Goal: Task Accomplishment & Management: Use online tool/utility

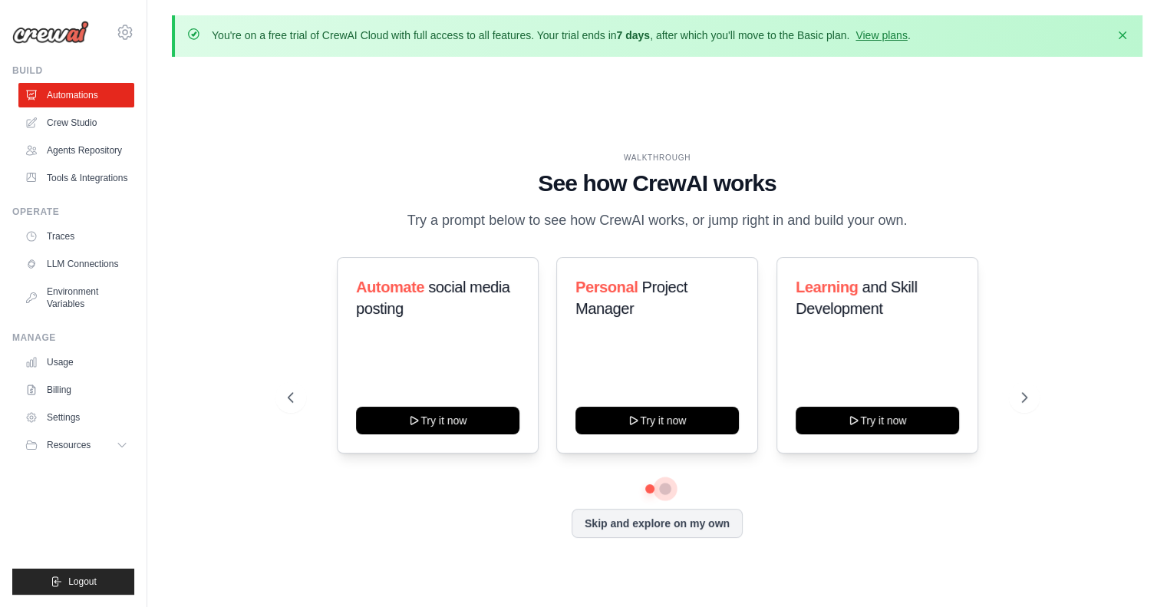
click at [667, 489] on button at bounding box center [665, 488] width 12 height 12
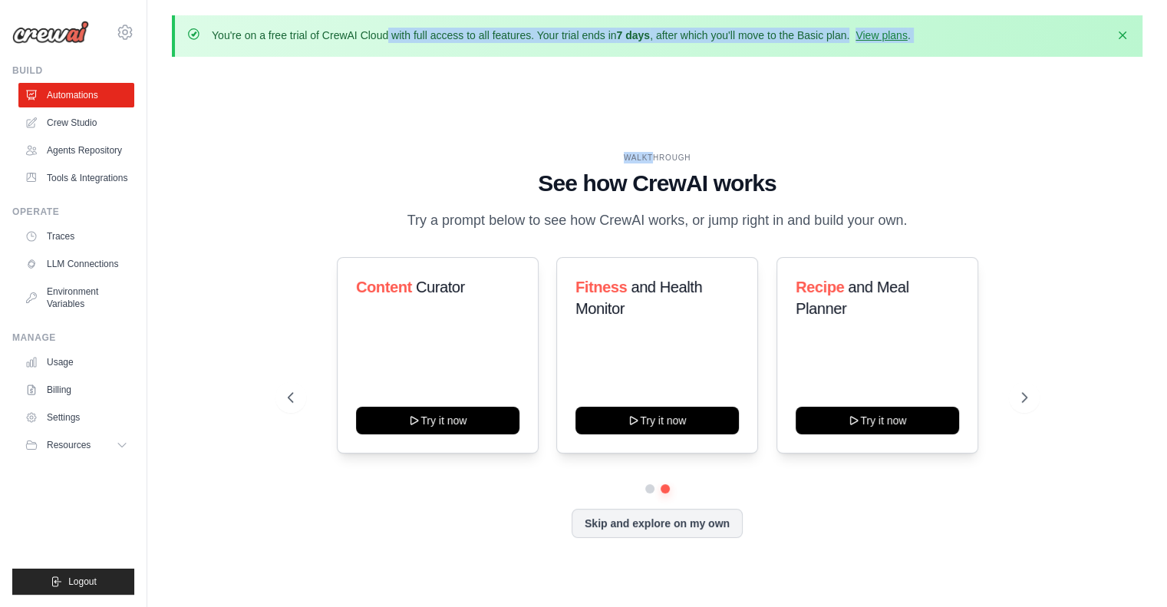
drag, startPoint x: 285, startPoint y: 21, endPoint x: 658, endPoint y: 64, distance: 375.2
click at [657, 64] on div "You're on a free trial of CrewAI Cloud with full access to all features. Your t…" at bounding box center [656, 330] width 1019 height 630
click at [617, 527] on button "Skip and explore on my own" at bounding box center [656, 521] width 171 height 29
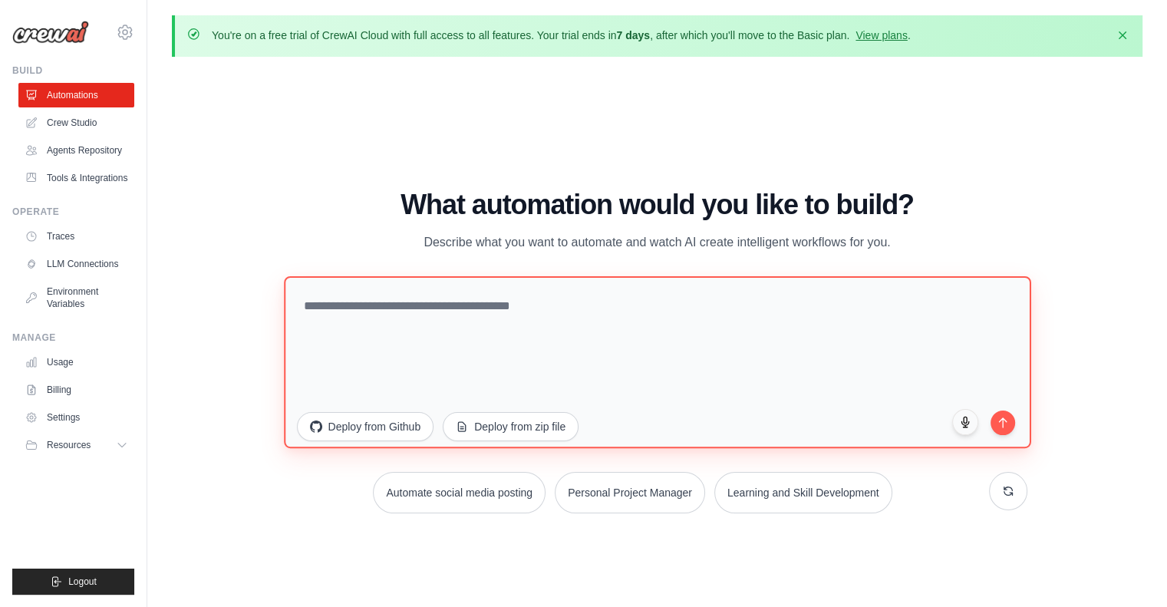
click at [415, 302] on textarea at bounding box center [657, 361] width 747 height 172
type textarea "*"
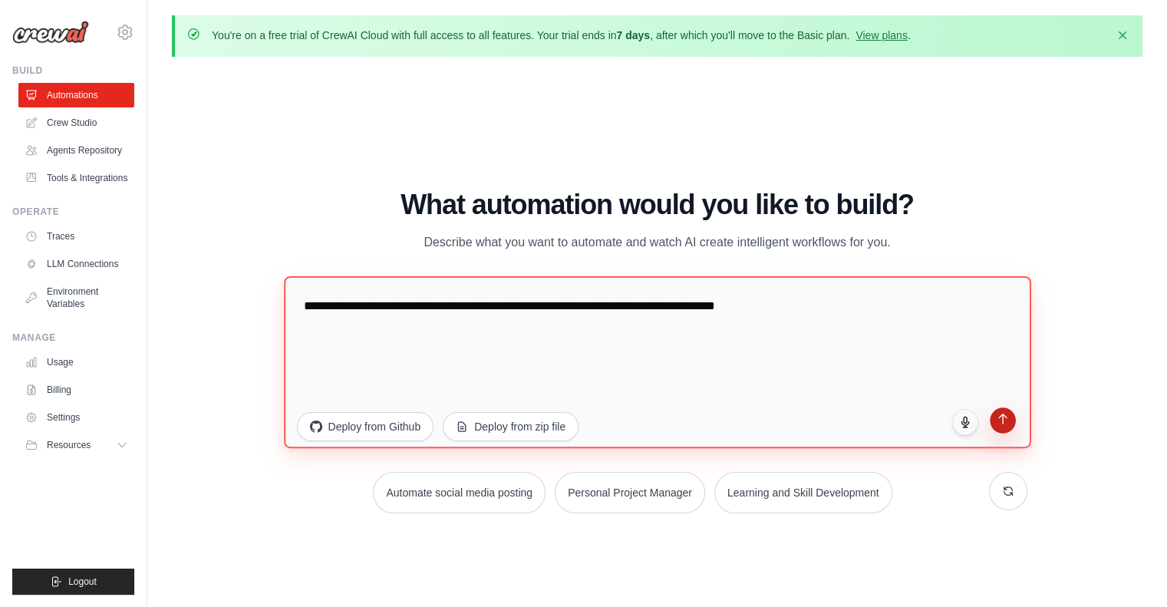
type textarea "**********"
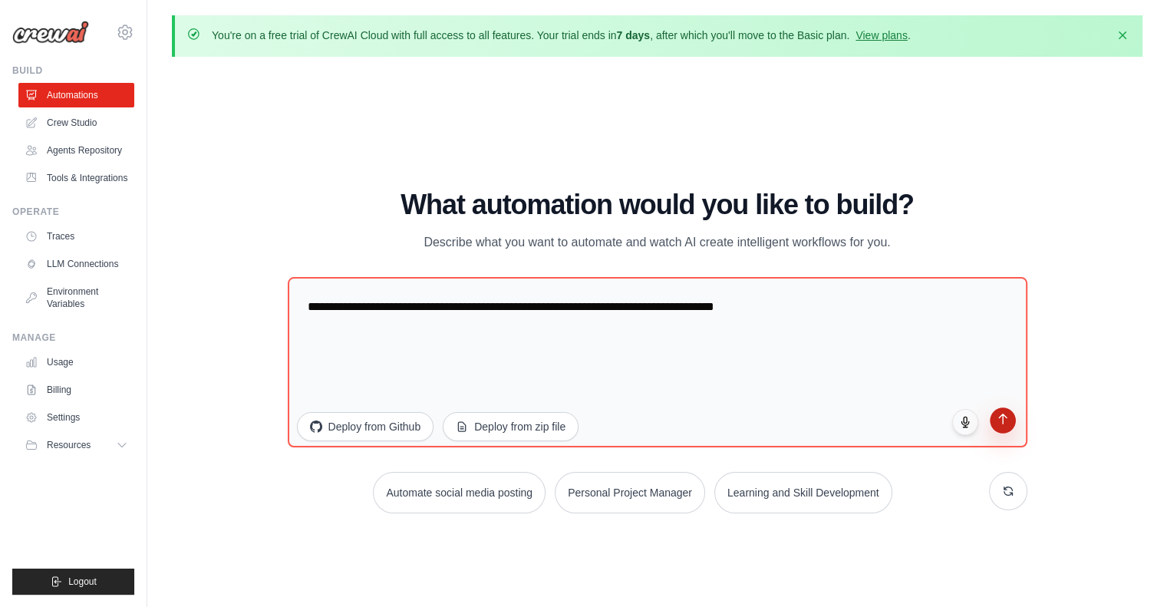
click at [1002, 426] on button "submit" at bounding box center [1002, 420] width 26 height 26
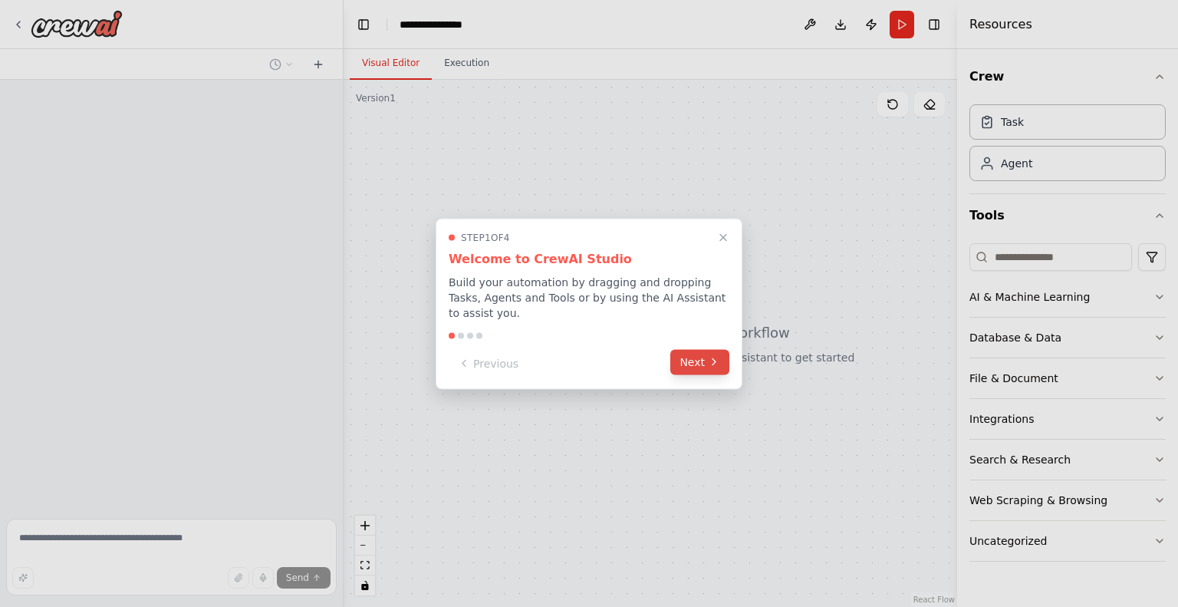
click at [696, 355] on button "Next" at bounding box center [699, 361] width 59 height 25
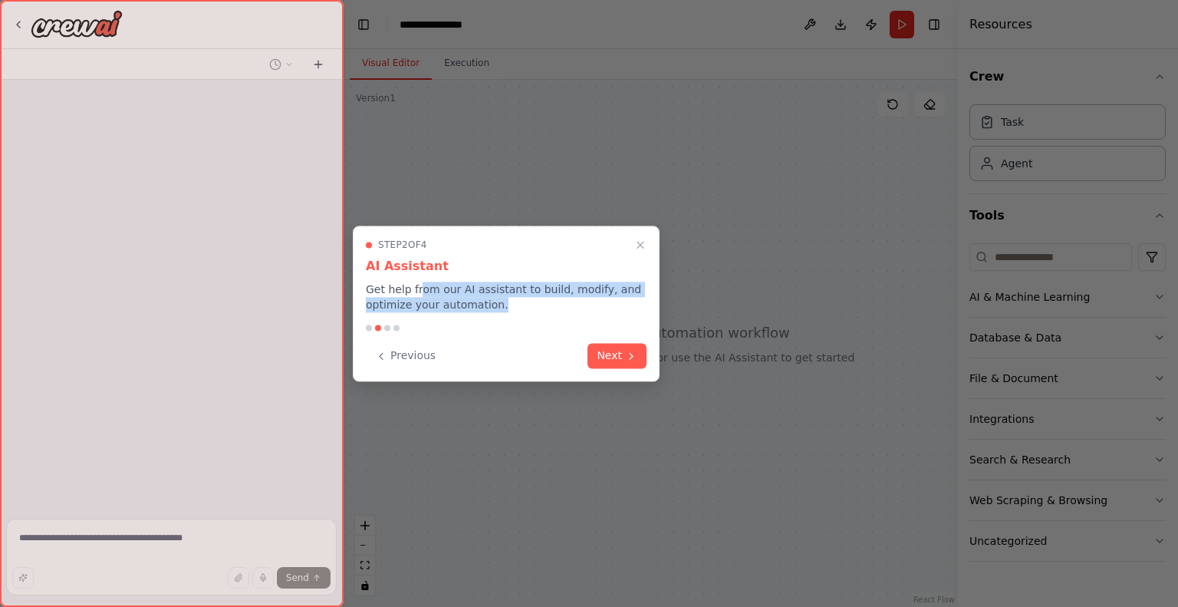
drag, startPoint x: 414, startPoint y: 291, endPoint x: 571, endPoint y: 304, distance: 157.0
click at [571, 304] on p "Get help from our AI assistant to build, modify, and optimize your automation." at bounding box center [506, 296] width 281 height 31
click at [601, 345] on button "Next" at bounding box center [617, 353] width 59 height 25
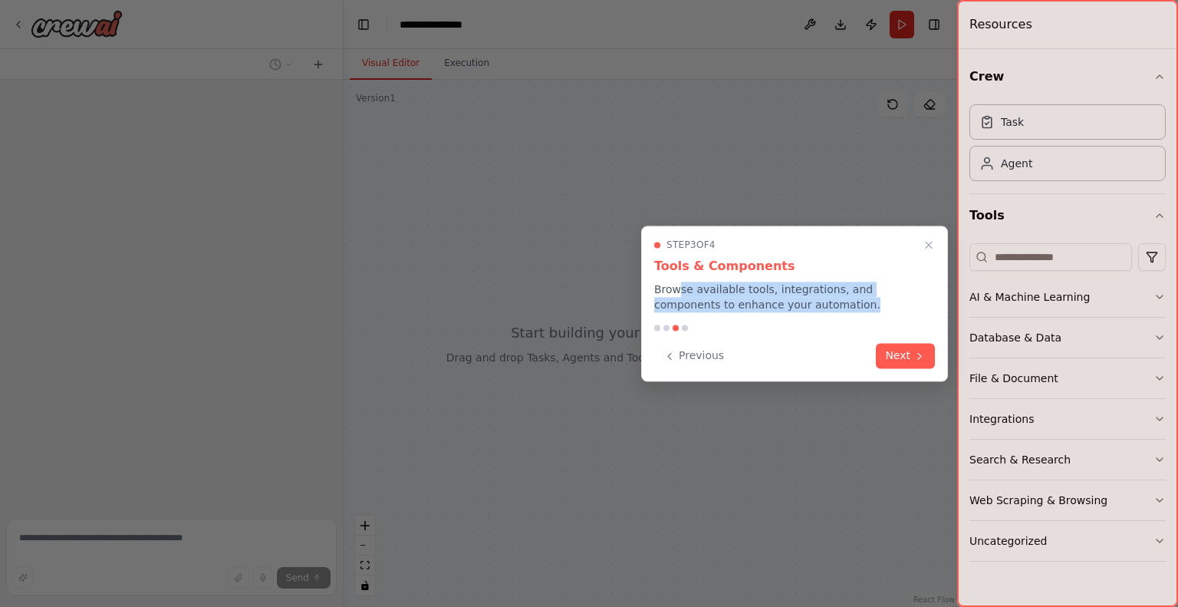
drag, startPoint x: 676, startPoint y: 290, endPoint x: 850, endPoint y: 324, distance: 176.7
click at [828, 302] on p "Browse available tools, integrations, and components to enhance your automation." at bounding box center [794, 296] width 281 height 31
click at [899, 354] on button "Next" at bounding box center [905, 353] width 59 height 25
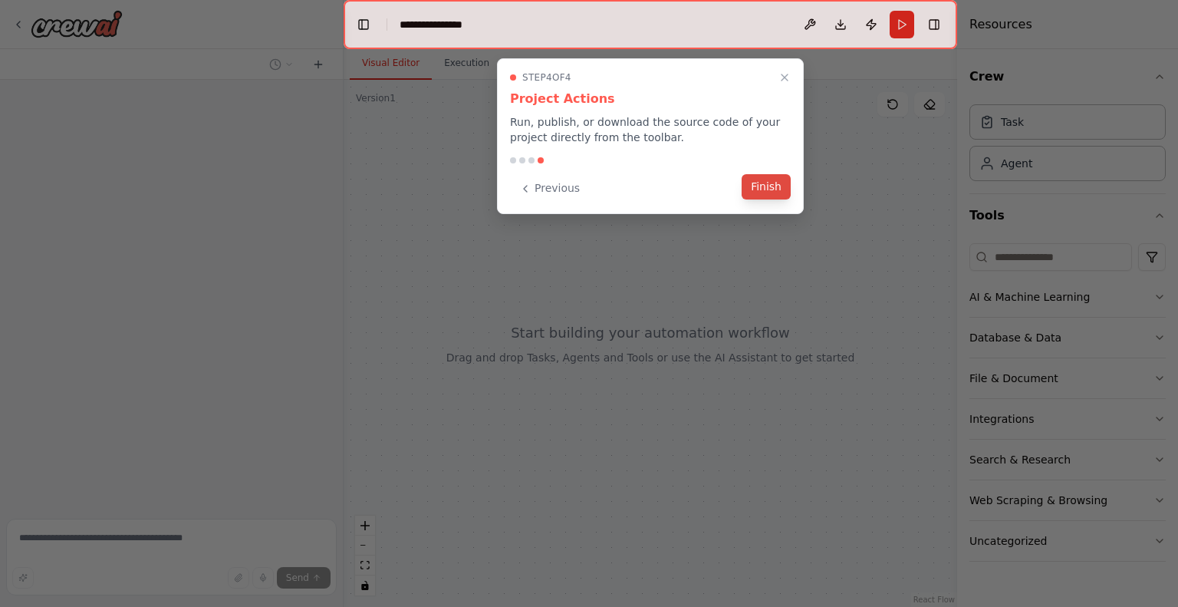
click at [764, 195] on button "Finish" at bounding box center [766, 186] width 49 height 25
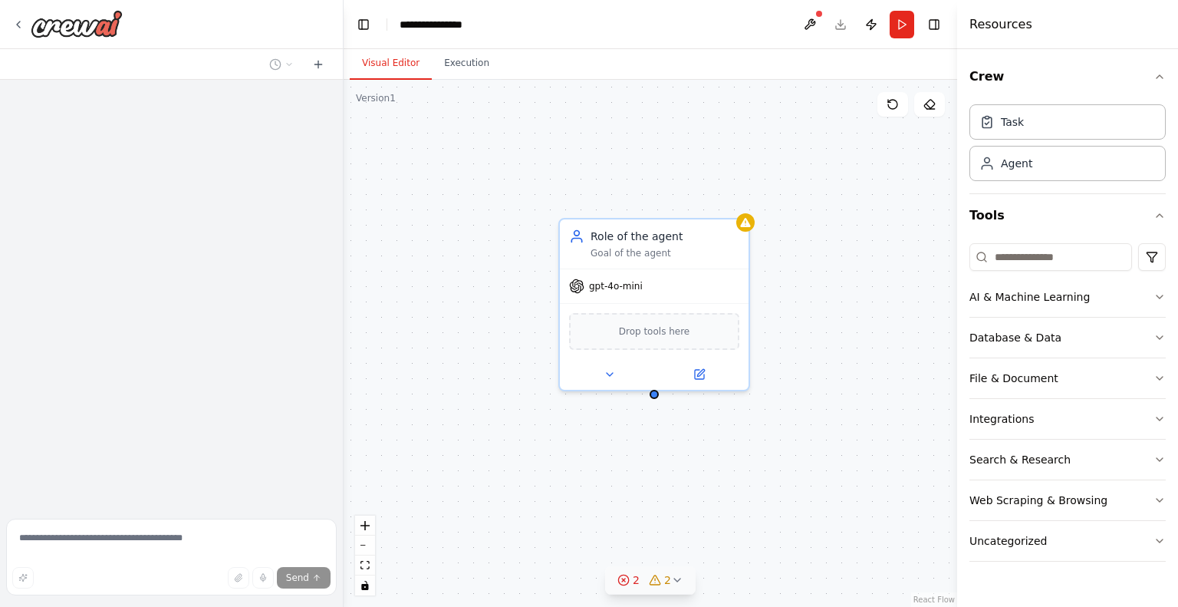
click at [632, 584] on div "2" at bounding box center [628, 579] width 22 height 15
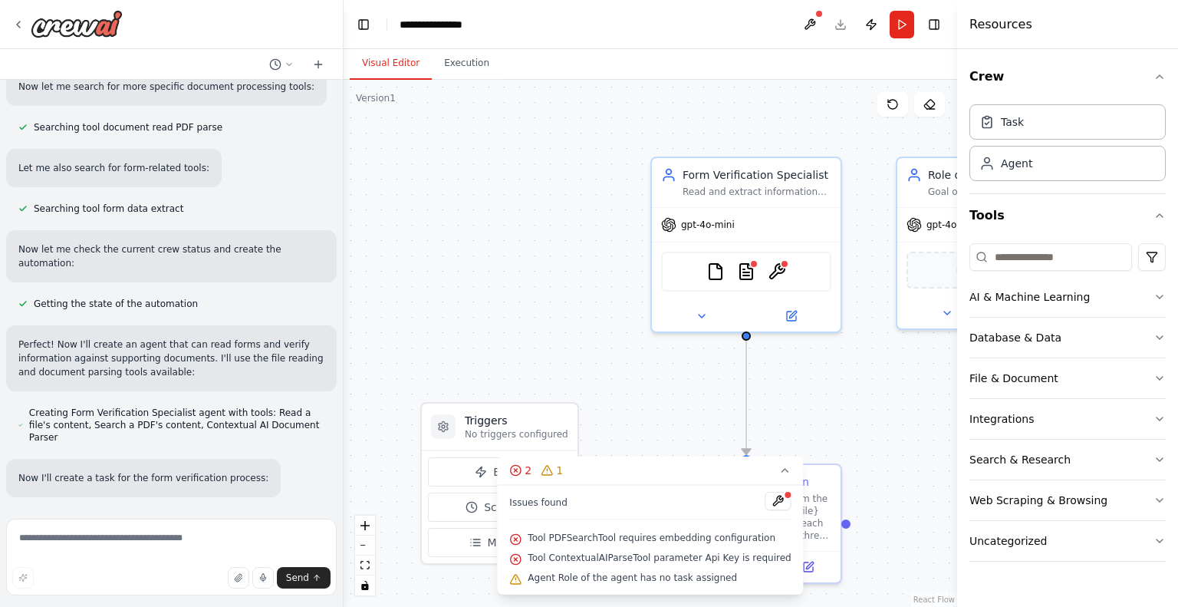
scroll to position [314, 0]
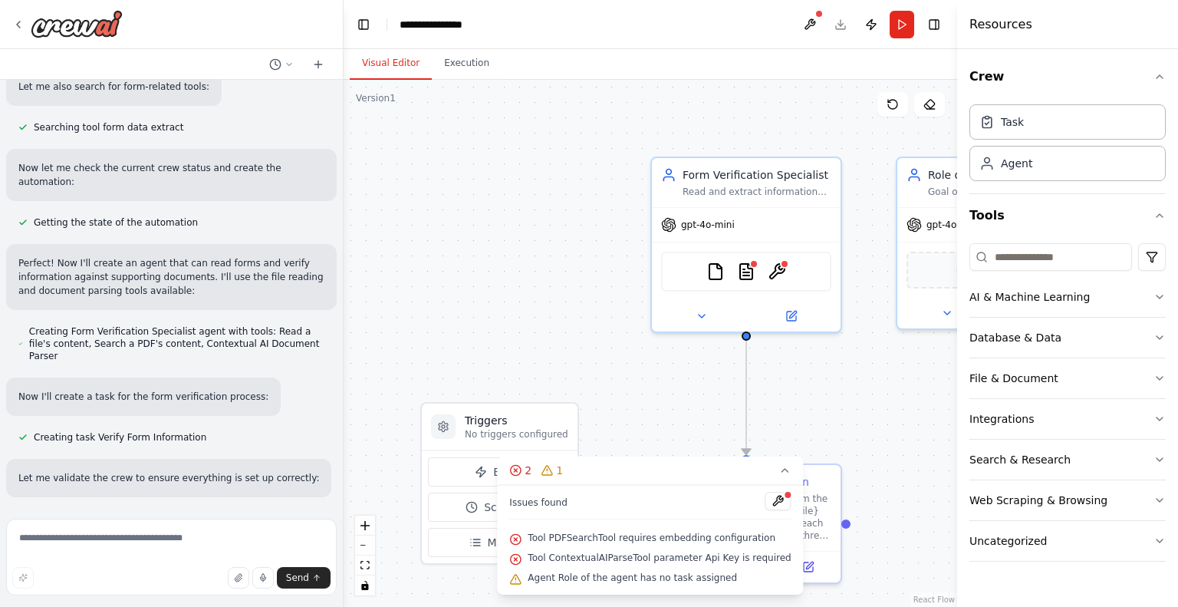
click at [801, 390] on div ".deletable-edge-delete-btn { width: 20px; height: 20px; border: 0px solid #ffff…" at bounding box center [651, 343] width 614 height 527
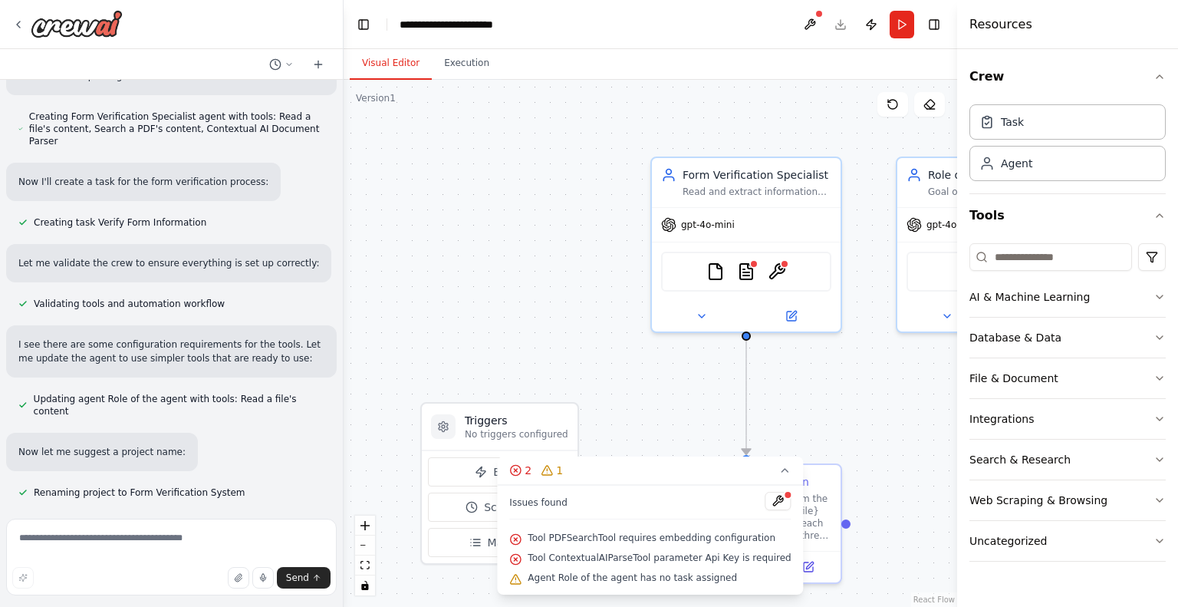
scroll to position [572, 0]
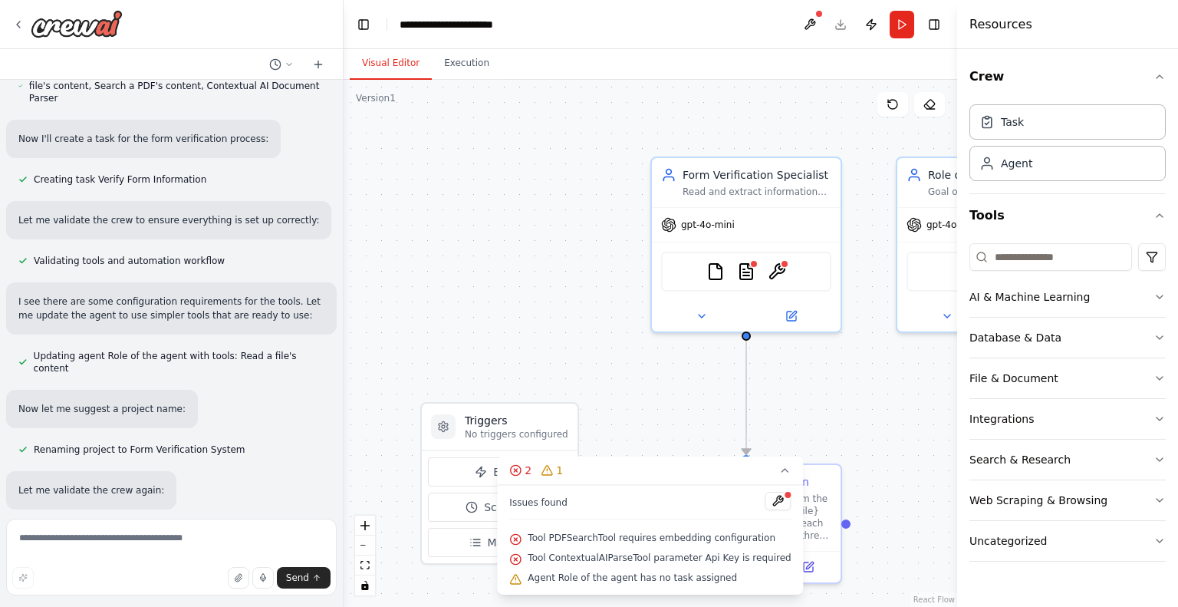
click at [896, 393] on div ".deletable-edge-delete-btn { width: 20px; height: 20px; border: 0px solid #ffff…" at bounding box center [651, 343] width 614 height 527
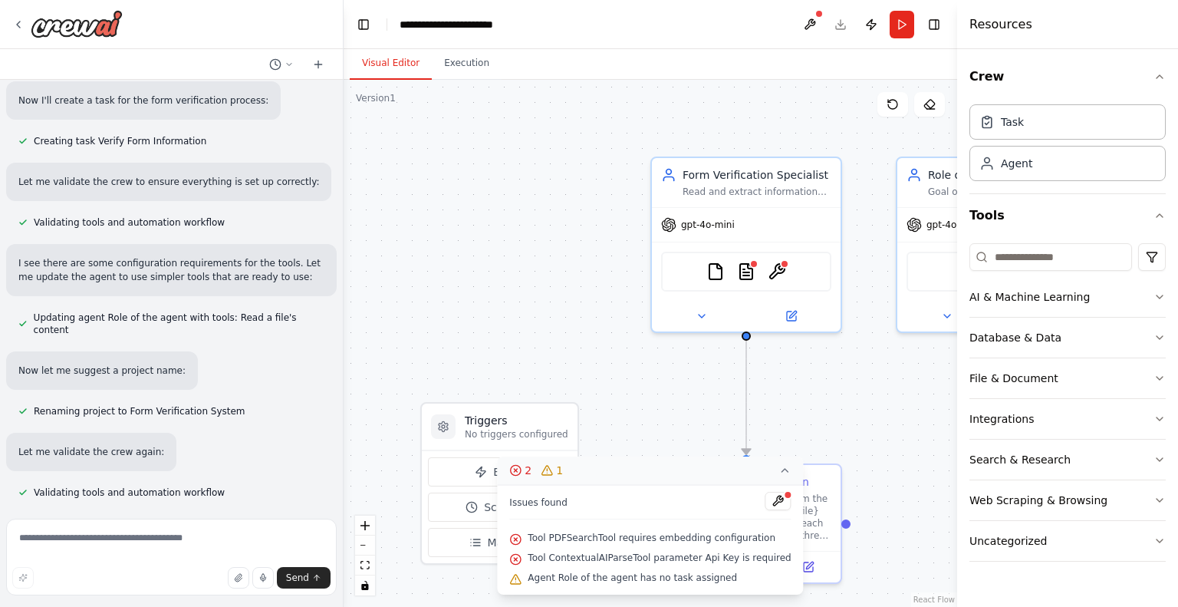
scroll to position [653, 0]
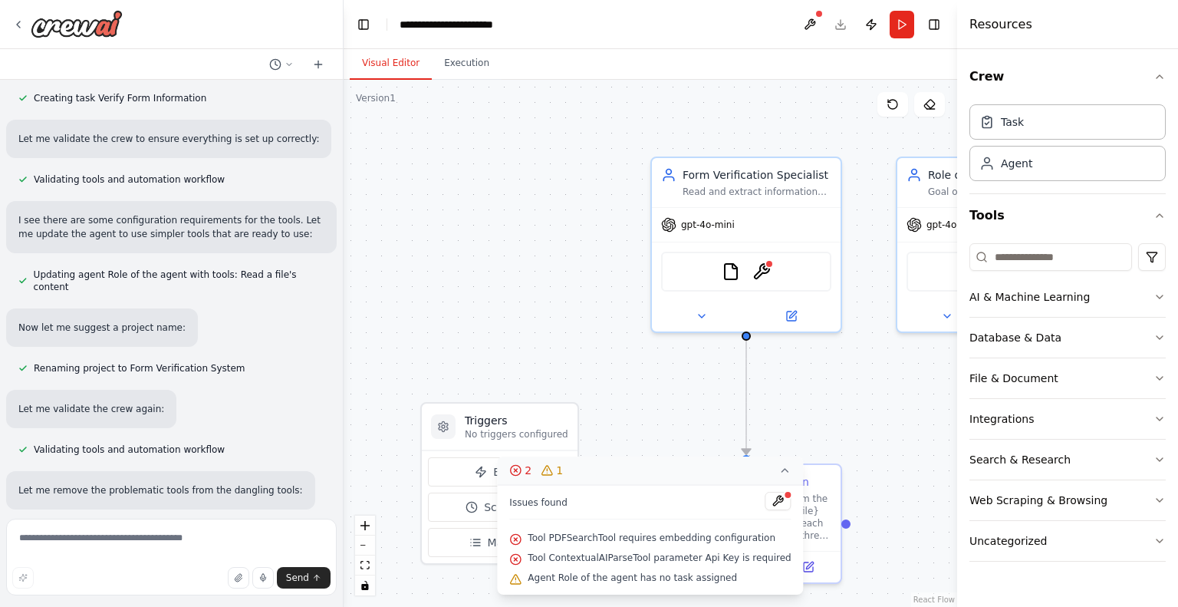
click at [770, 472] on div "Version 1 Show Tools Hide Agents .deletable-edge-delete-btn { width: 20px; heig…" at bounding box center [651, 343] width 614 height 527
click at [779, 487] on icon at bounding box center [785, 490] width 12 height 12
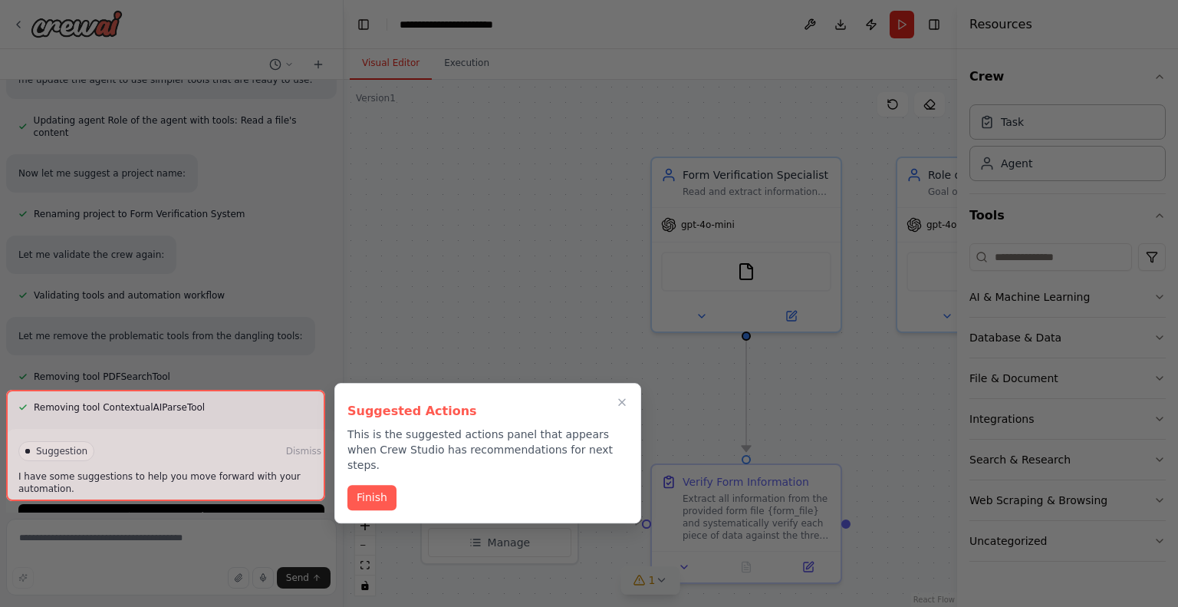
scroll to position [808, 0]
click at [166, 481] on div at bounding box center [165, 446] width 319 height 112
click at [387, 487] on button "Finish" at bounding box center [371, 495] width 49 height 25
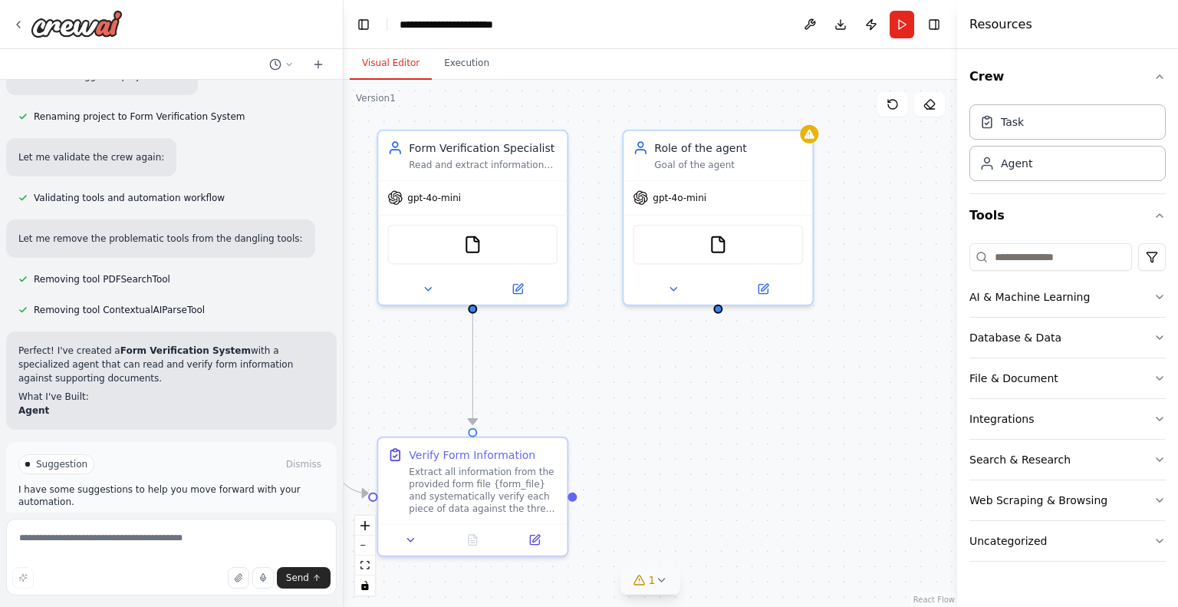
drag, startPoint x: 849, startPoint y: 377, endPoint x: 575, endPoint y: 350, distance: 275.1
click at [575, 350] on div ".deletable-edge-delete-btn { width: 20px; height: 20px; border: 0px solid #ffff…" at bounding box center [651, 343] width 614 height 527
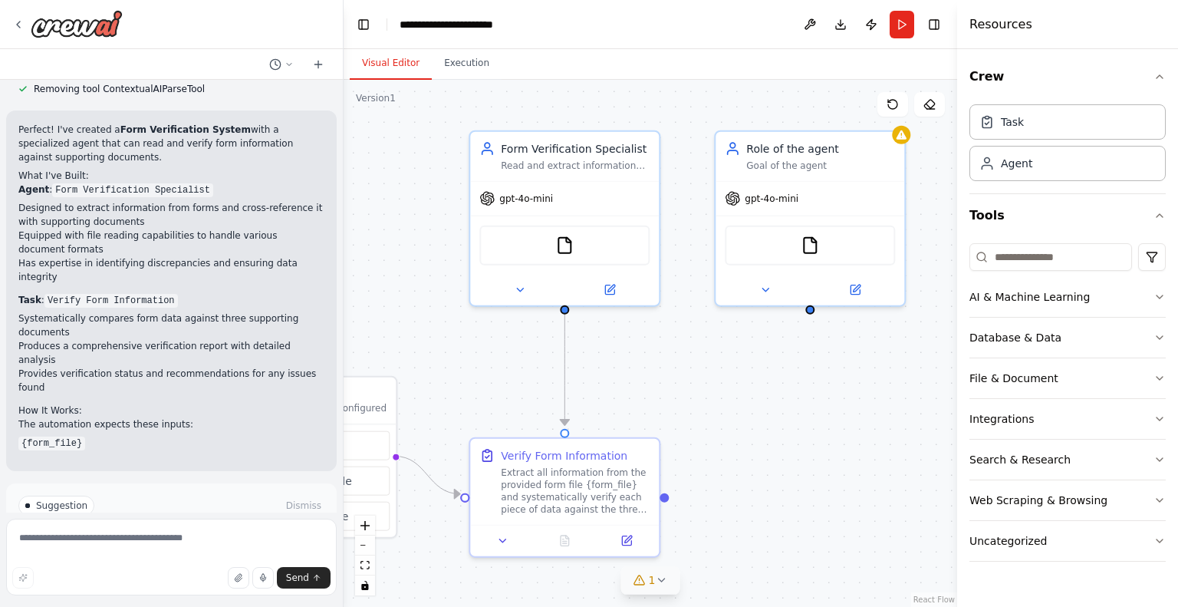
drag, startPoint x: 744, startPoint y: 442, endPoint x: 836, endPoint y: 443, distance: 92.0
click at [836, 443] on div ".deletable-edge-delete-btn { width: 20px; height: 20px; border: 0px solid #ffff…" at bounding box center [651, 343] width 614 height 527
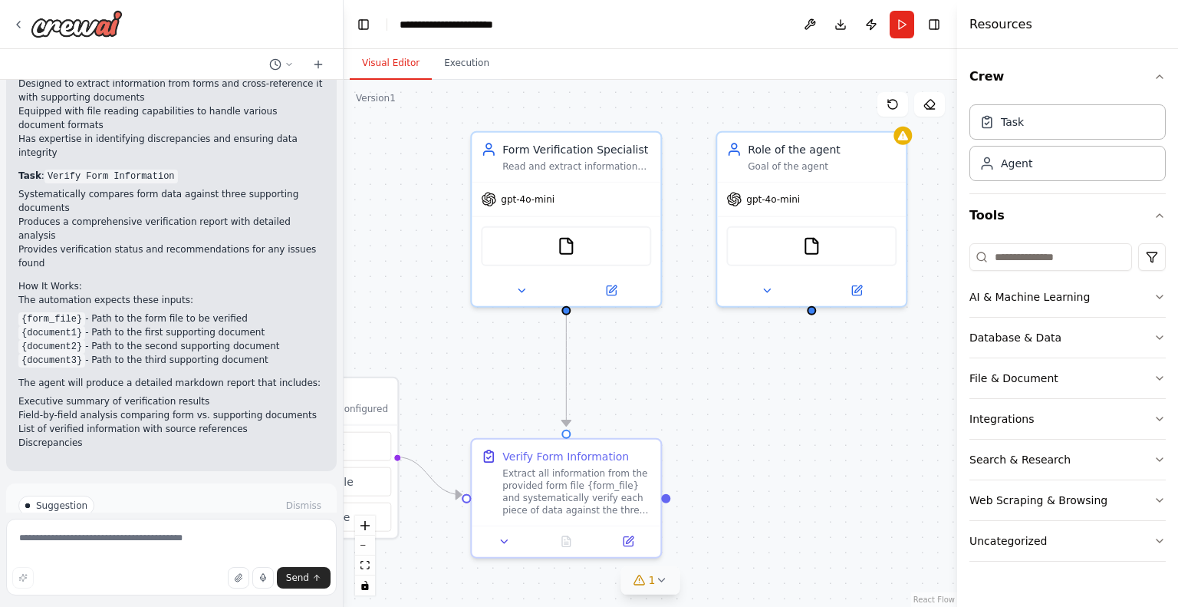
drag, startPoint x: 900, startPoint y: 133, endPoint x: 831, endPoint y: 362, distance: 238.8
click at [831, 362] on div ".deletable-edge-delete-btn { width: 20px; height: 20px; border: 0px solid #ffff…" at bounding box center [651, 343] width 614 height 527
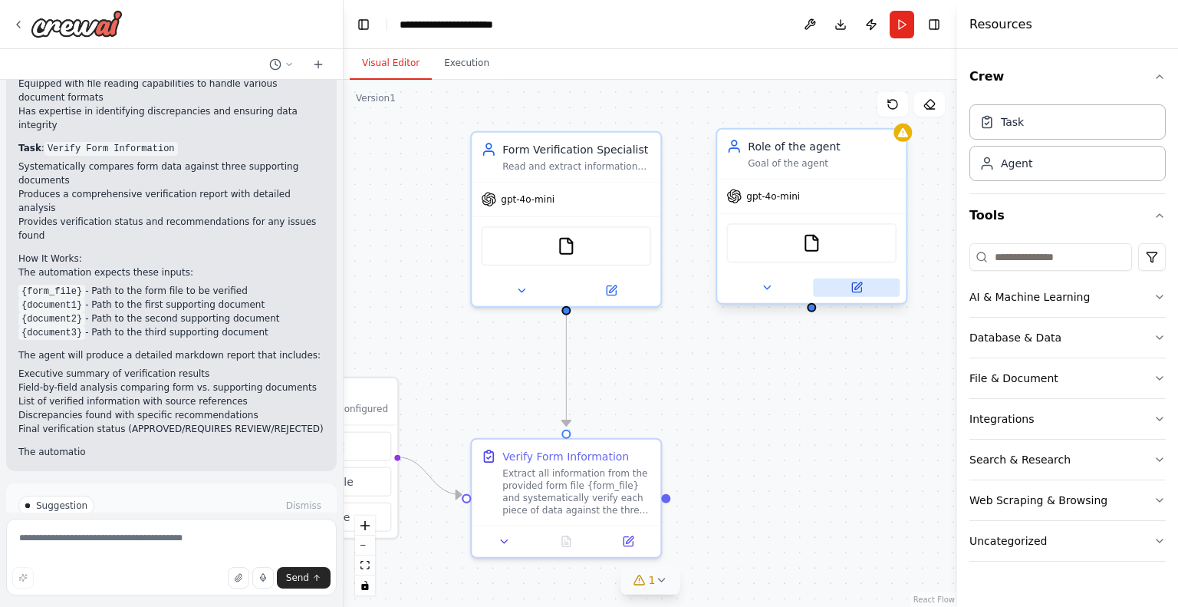
click at [855, 288] on icon at bounding box center [857, 285] width 7 height 7
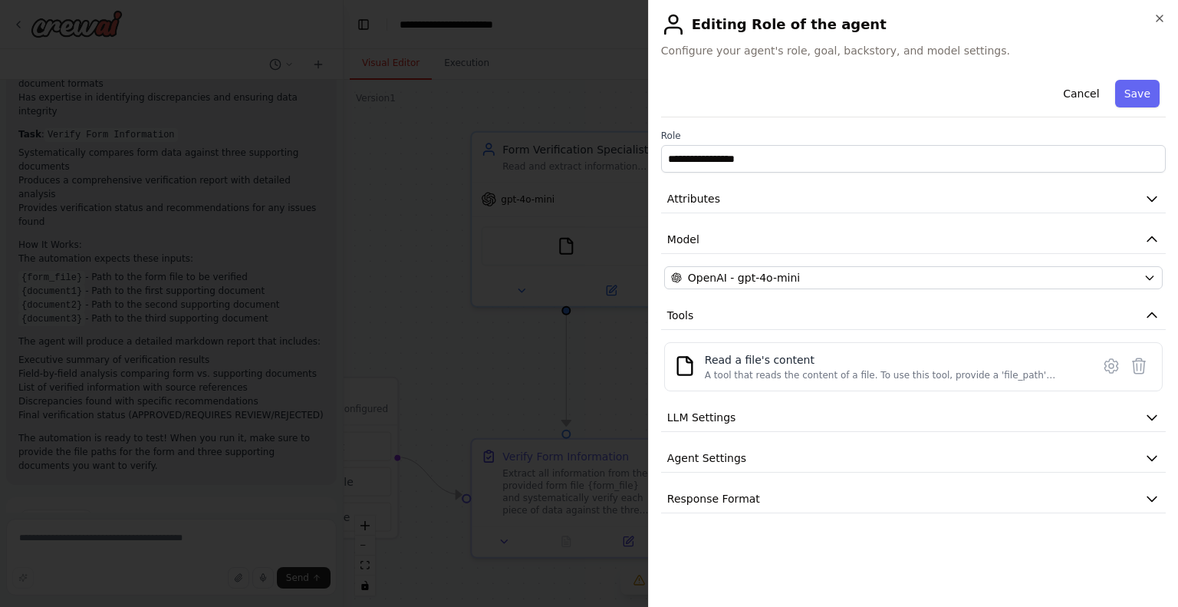
scroll to position [1305, 0]
click at [653, 92] on div "**********" at bounding box center [913, 303] width 530 height 607
click at [1090, 97] on button "Cancel" at bounding box center [1081, 94] width 54 height 28
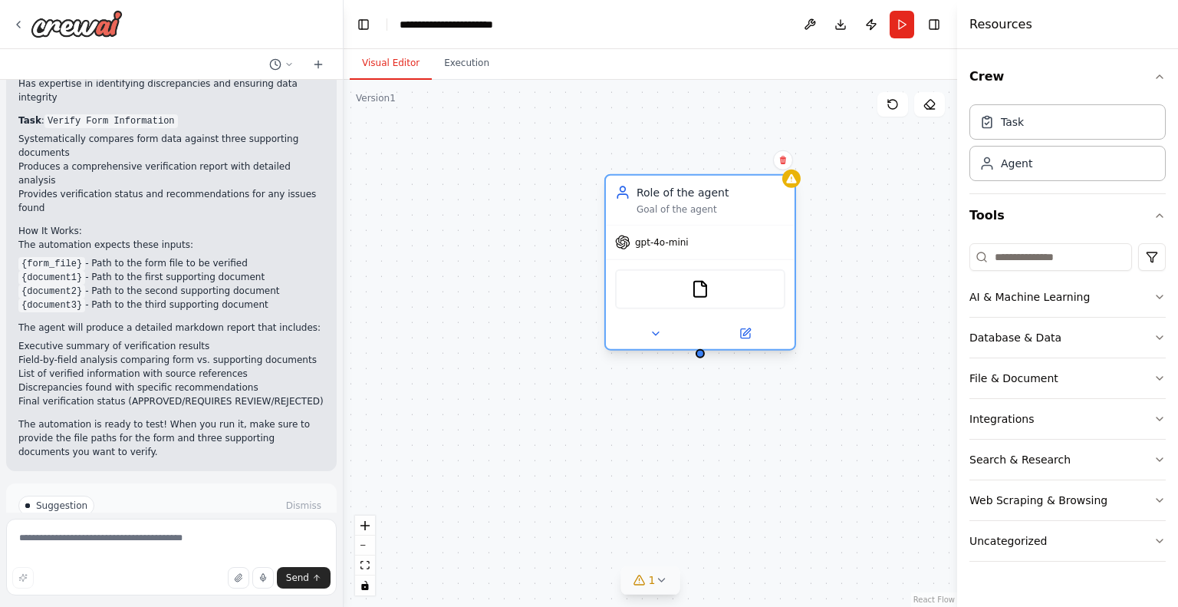
drag, startPoint x: 816, startPoint y: 137, endPoint x: 704, endPoint y: 183, distance: 121.1
click at [704, 183] on div "Role of the agent Goal of the agent" at bounding box center [700, 200] width 189 height 49
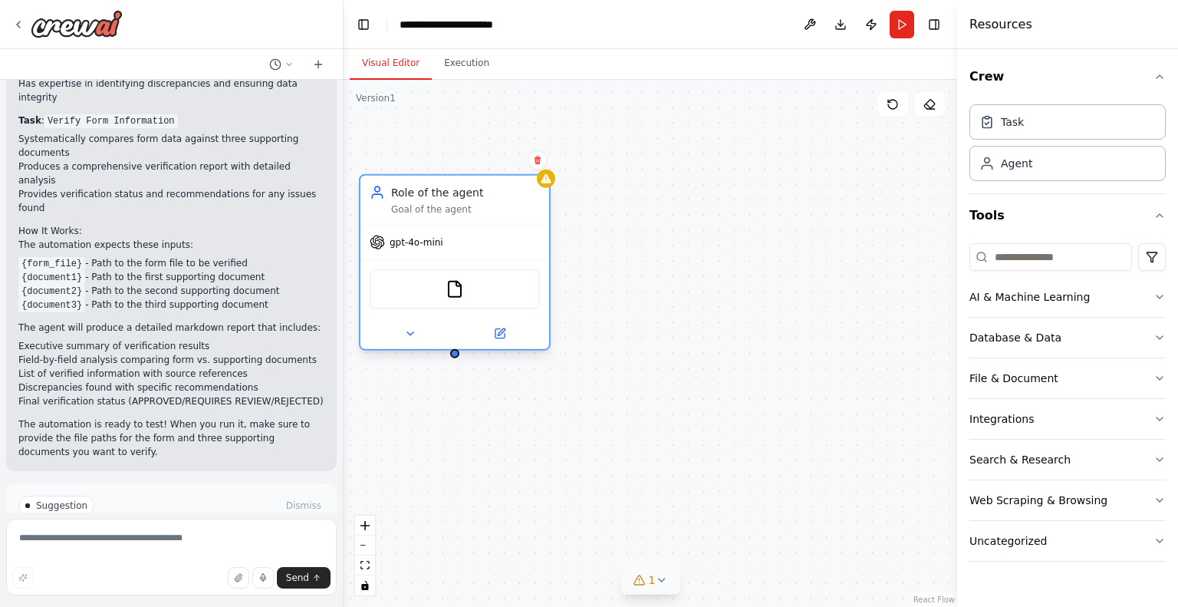
drag, startPoint x: 689, startPoint y: 187, endPoint x: 492, endPoint y: 183, distance: 197.2
click at [439, 186] on div "Role of the agent" at bounding box center [465, 192] width 149 height 15
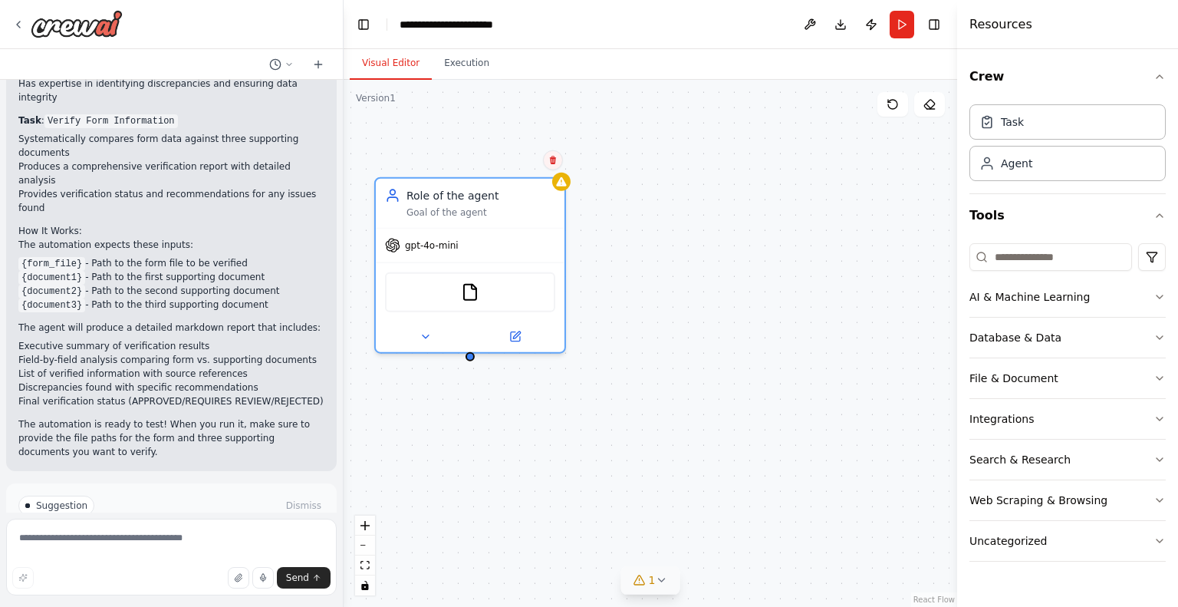
click at [551, 162] on icon at bounding box center [553, 160] width 6 height 8
click at [532, 162] on button "Confirm" at bounding box center [509, 160] width 54 height 18
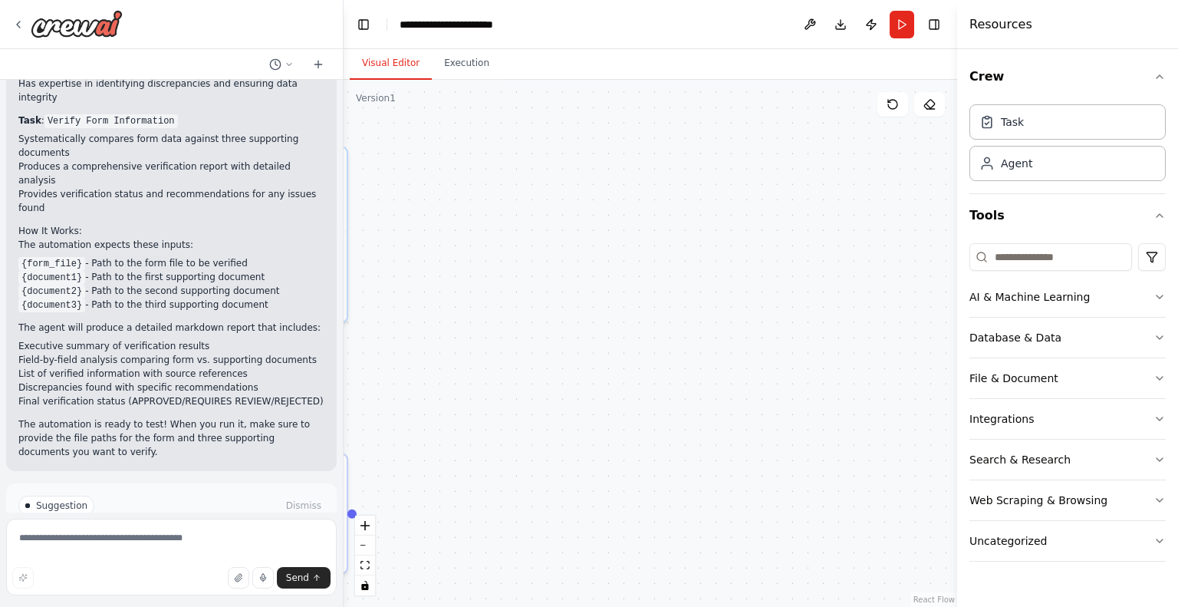
drag, startPoint x: 917, startPoint y: 303, endPoint x: 947, endPoint y: 304, distance: 29.9
click at [947, 304] on div ".deletable-edge-delete-btn { width: 20px; height: 20px; border: 0px solid #ffff…" at bounding box center [651, 343] width 614 height 527
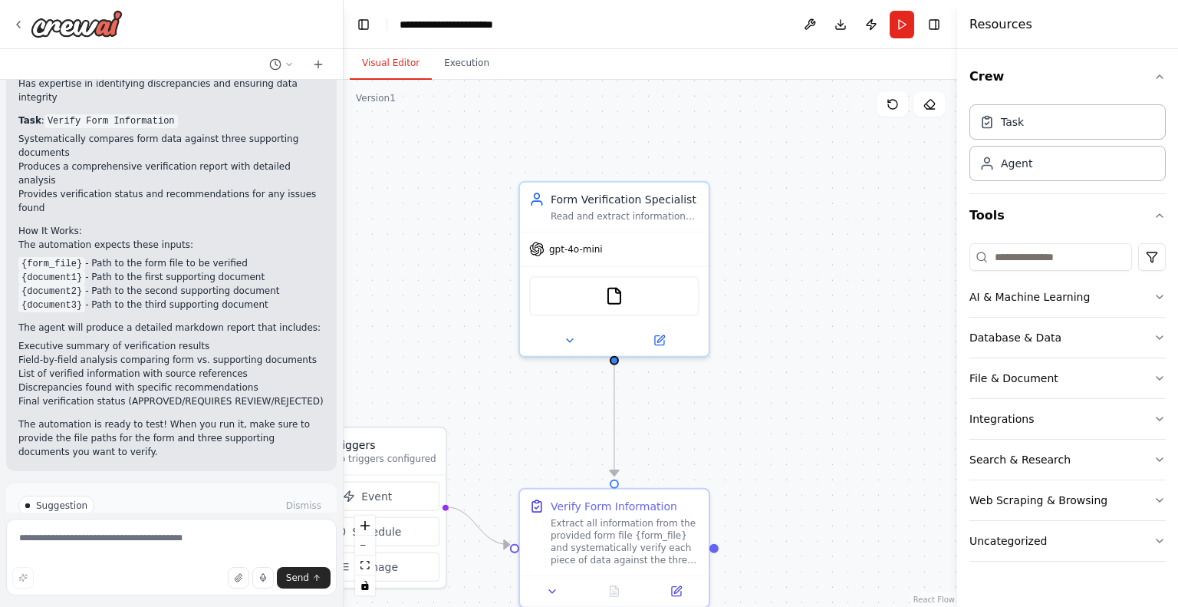
drag, startPoint x: 499, startPoint y: 330, endPoint x: 838, endPoint y: 364, distance: 340.0
click at [857, 364] on div ".deletable-edge-delete-btn { width: 20px; height: 20px; border: 0px solid #ffff…" at bounding box center [651, 343] width 614 height 527
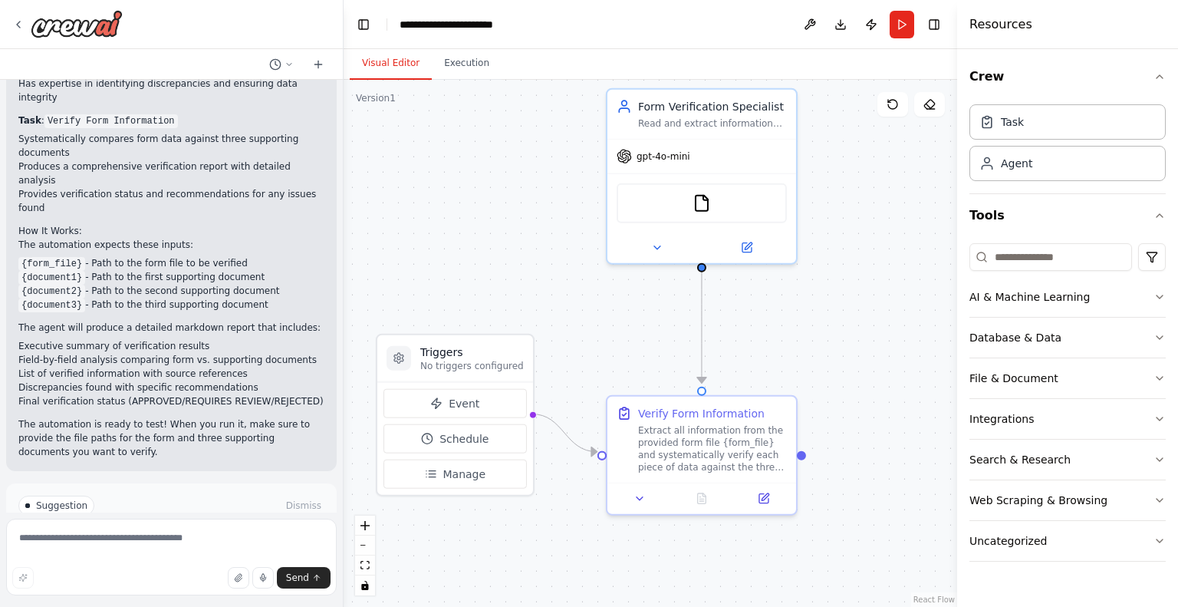
drag, startPoint x: 852, startPoint y: 364, endPoint x: 907, endPoint y: 268, distance: 110.3
click at [905, 272] on div ".deletable-edge-delete-btn { width: 20px; height: 20px; border: 0px solid #ffff…" at bounding box center [651, 343] width 614 height 527
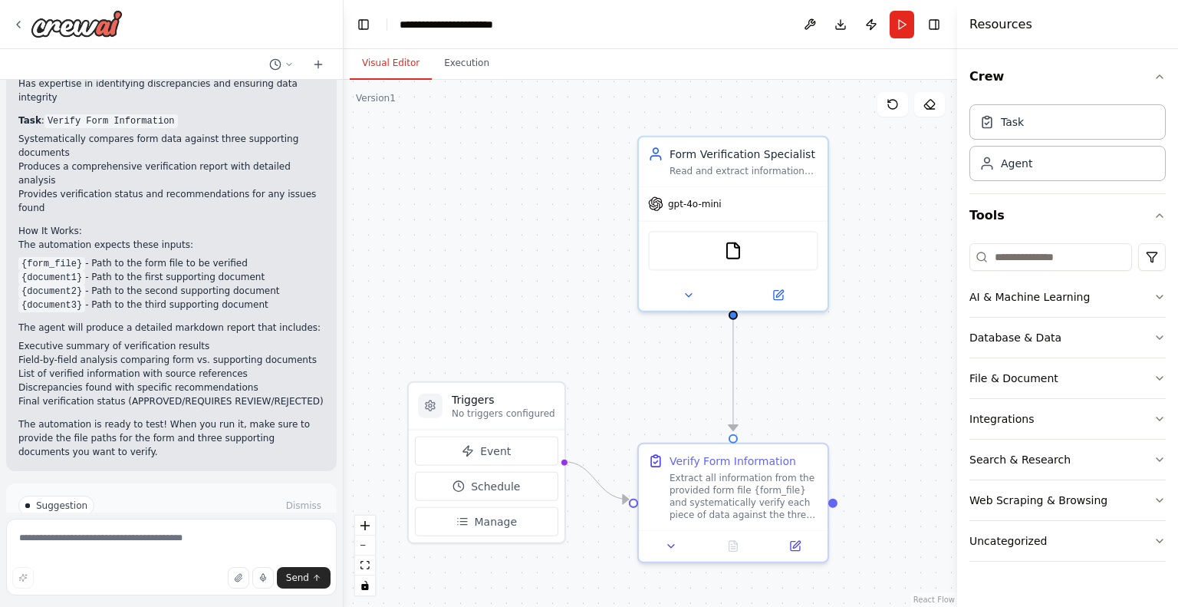
drag, startPoint x: 900, startPoint y: 259, endPoint x: 879, endPoint y: 399, distance: 141.2
click at [879, 399] on div ".deletable-edge-delete-btn { width: 20px; height: 20px; border: 0px solid #ffff…" at bounding box center [651, 343] width 614 height 527
click at [672, 542] on icon at bounding box center [671, 543] width 6 height 3
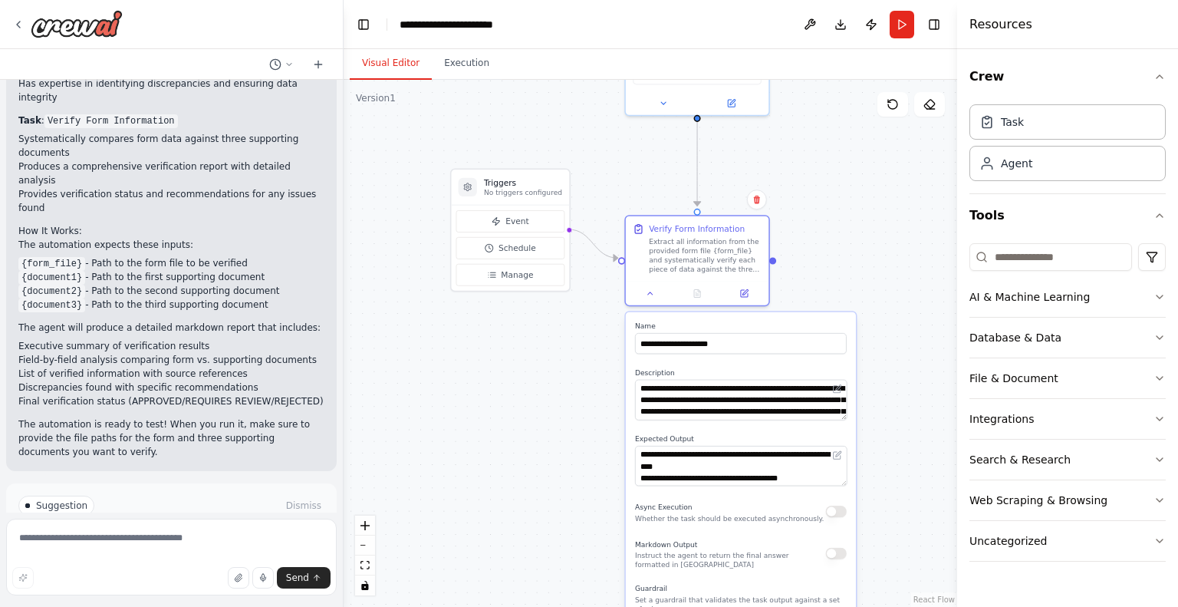
drag, startPoint x: 903, startPoint y: 470, endPoint x: 881, endPoint y: 229, distance: 242.6
click at [881, 229] on div ".deletable-edge-delete-btn { width: 20px; height: 20px; border: 0px solid #ffff…" at bounding box center [651, 343] width 614 height 527
click at [489, 221] on button "Event" at bounding box center [510, 221] width 109 height 22
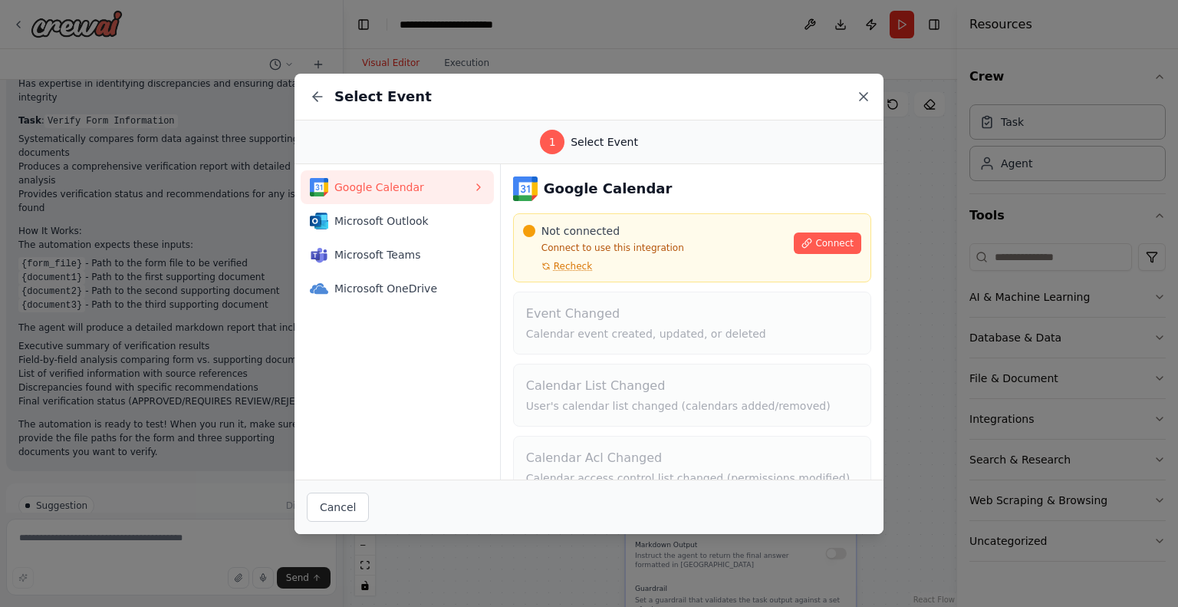
click at [858, 97] on icon at bounding box center [863, 96] width 15 height 15
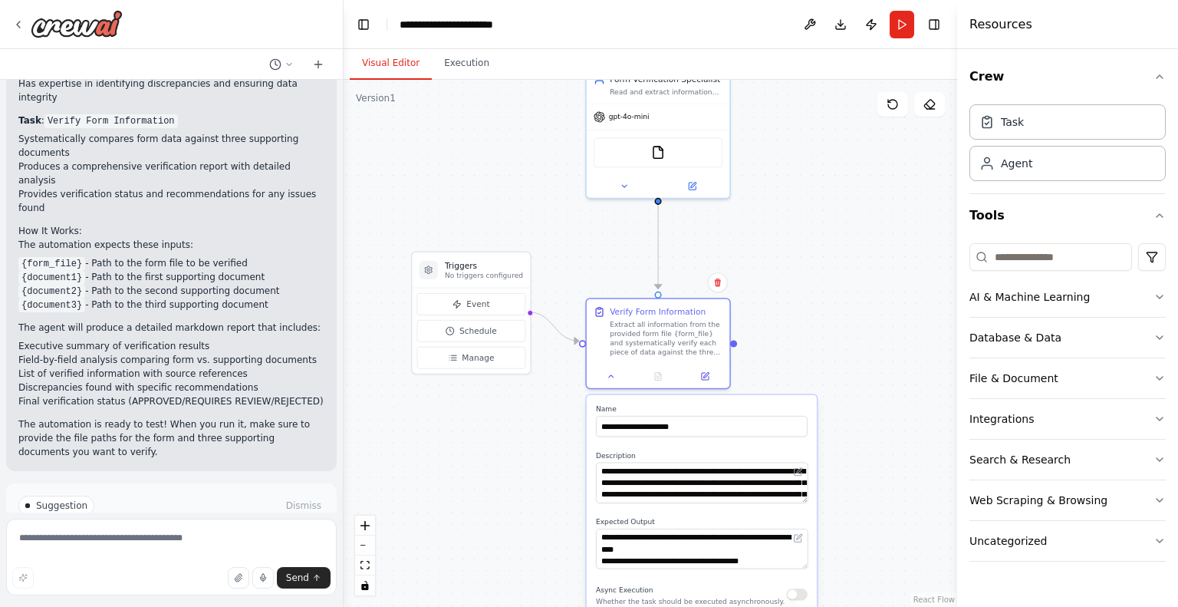
drag, startPoint x: 548, startPoint y: 358, endPoint x: 509, endPoint y: 441, distance: 91.6
click at [509, 441] on div ".deletable-edge-delete-btn { width: 20px; height: 20px; border: 0px solid #ffff…" at bounding box center [651, 343] width 614 height 527
click at [895, 458] on div ".deletable-edge-delete-btn { width: 20px; height: 20px; border: 0px solid #ffff…" at bounding box center [651, 343] width 614 height 527
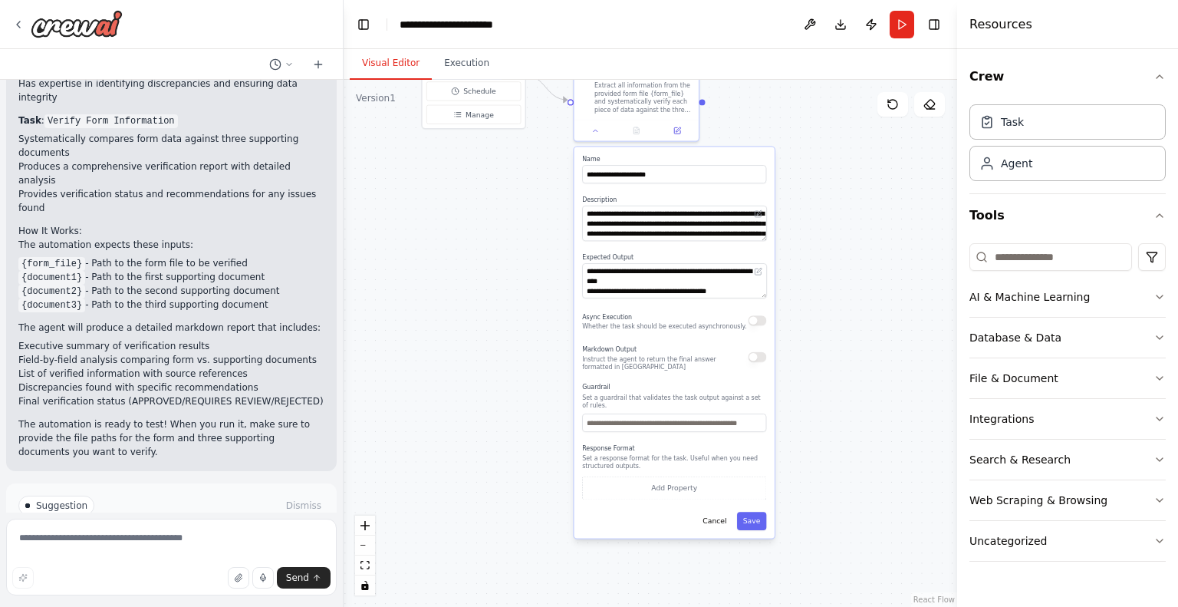
drag, startPoint x: 825, startPoint y: 335, endPoint x: 800, endPoint y: 218, distance: 119.9
click at [800, 218] on div ".deletable-edge-delete-btn { width: 20px; height: 20px; border: 0px solid #ffff…" at bounding box center [651, 343] width 614 height 527
click at [752, 519] on button "Save" at bounding box center [752, 521] width 30 height 18
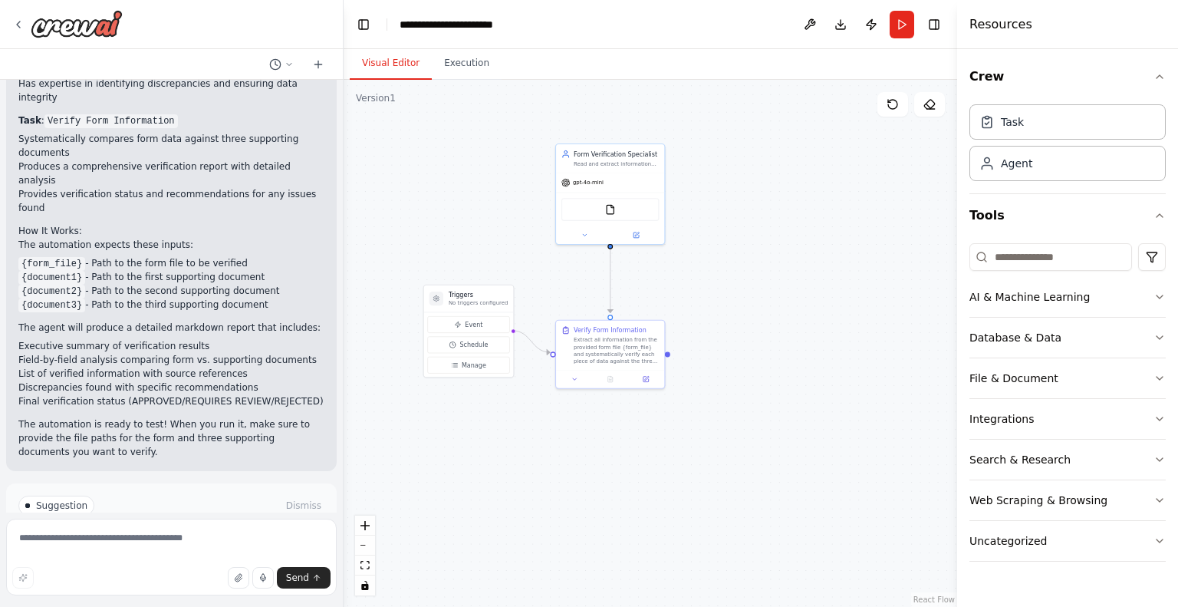
drag, startPoint x: 780, startPoint y: 499, endPoint x: 778, endPoint y: 515, distance: 15.5
click at [778, 518] on div ".deletable-edge-delete-btn { width: 20px; height: 20px; border: 0px solid #ffff…" at bounding box center [651, 343] width 614 height 527
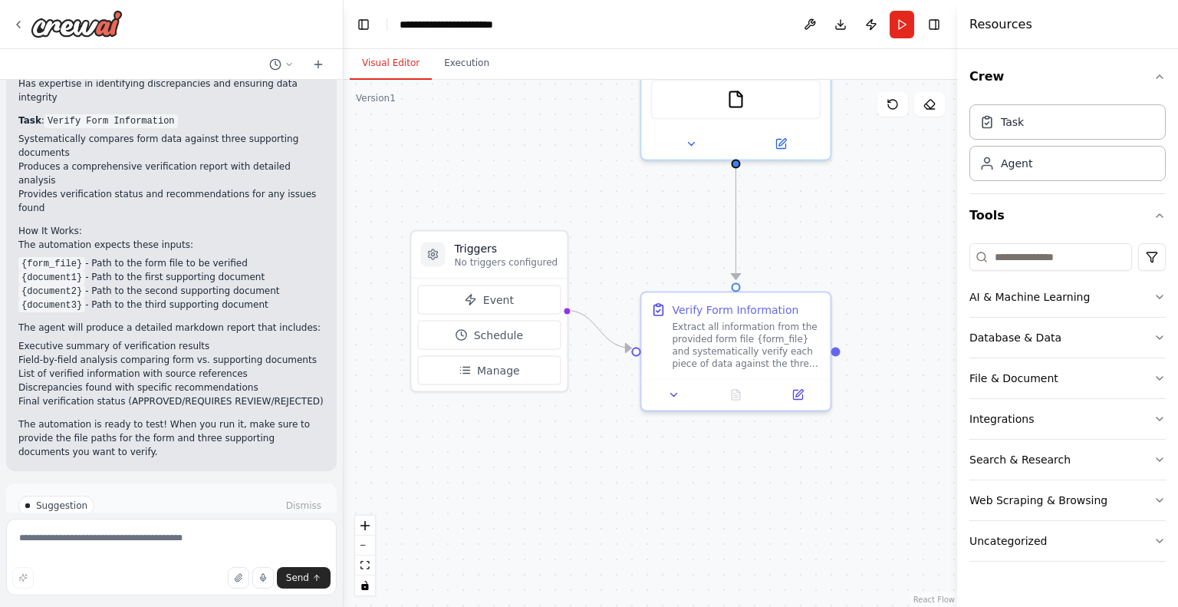
drag, startPoint x: 700, startPoint y: 434, endPoint x: 904, endPoint y: 437, distance: 204.0
click at [904, 437] on div ".deletable-edge-delete-btn { width: 20px; height: 20px; border: 0px solid #ffff…" at bounding box center [651, 343] width 614 height 527
click at [472, 65] on button "Execution" at bounding box center [467, 64] width 70 height 32
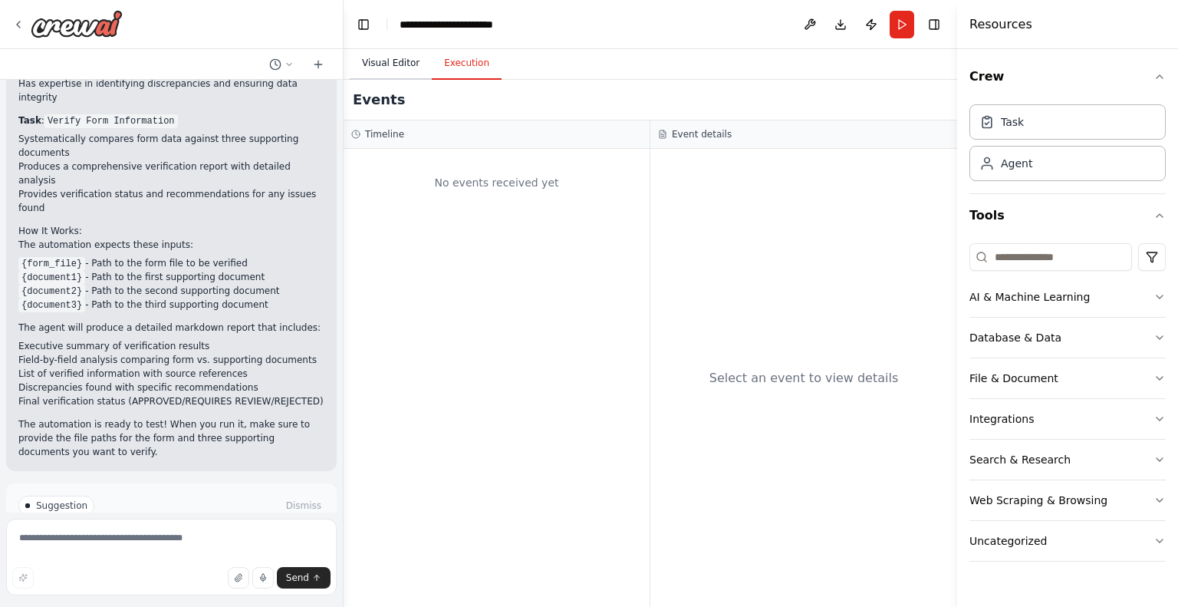
click at [389, 55] on button "Visual Editor" at bounding box center [391, 64] width 82 height 32
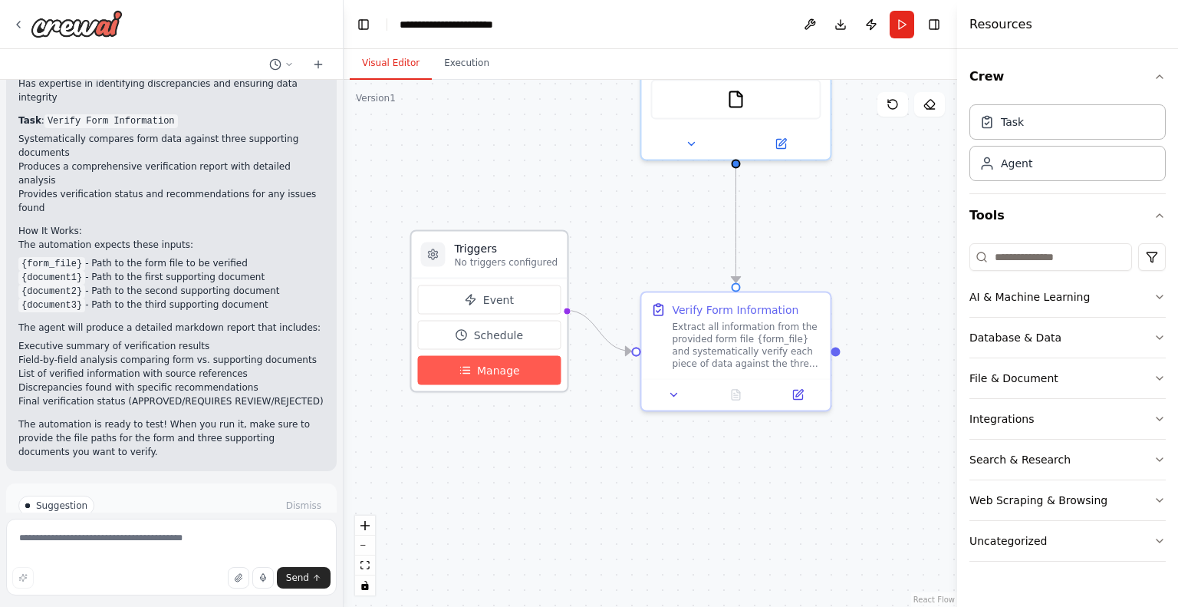
click at [492, 374] on span "Manage" at bounding box center [498, 370] width 43 height 15
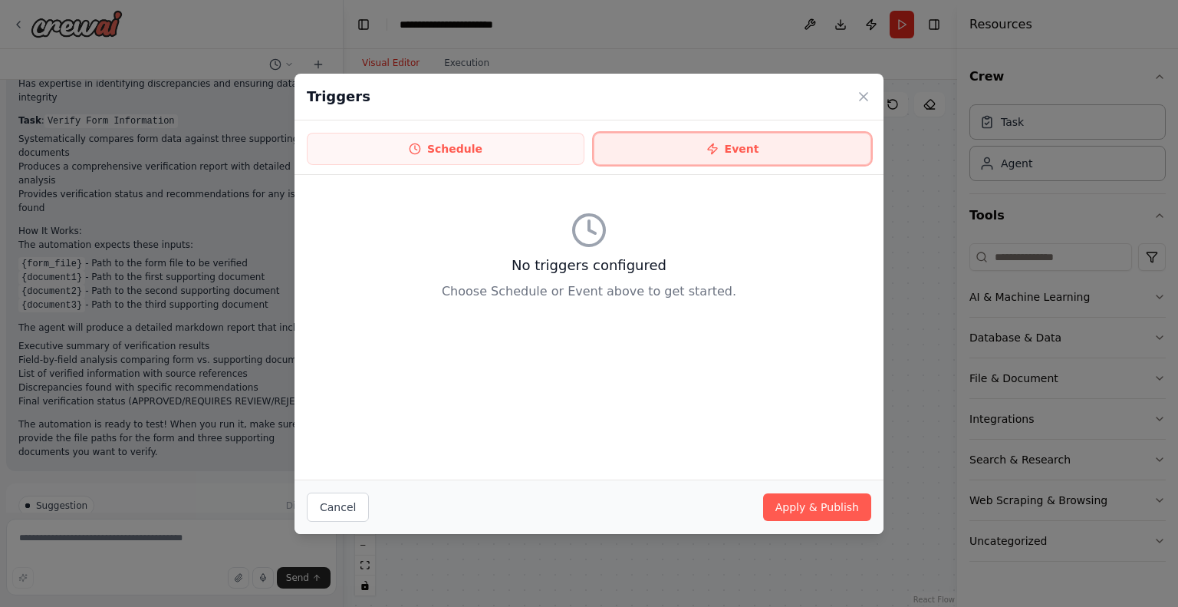
click at [692, 155] on button "Event" at bounding box center [733, 149] width 278 height 32
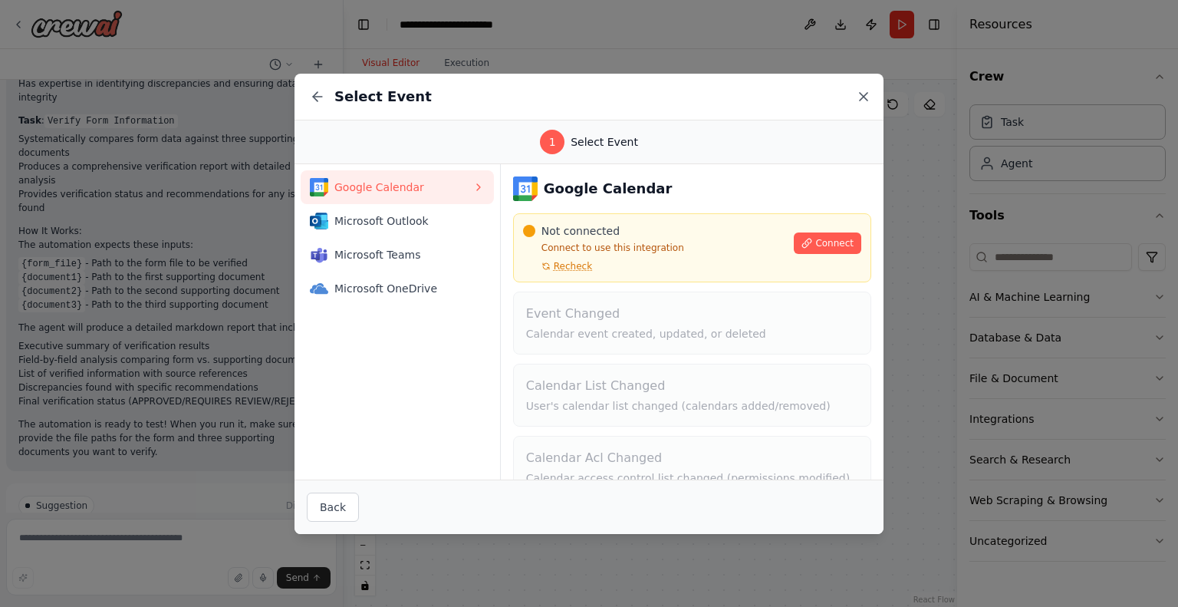
click at [859, 97] on icon at bounding box center [863, 96] width 15 height 15
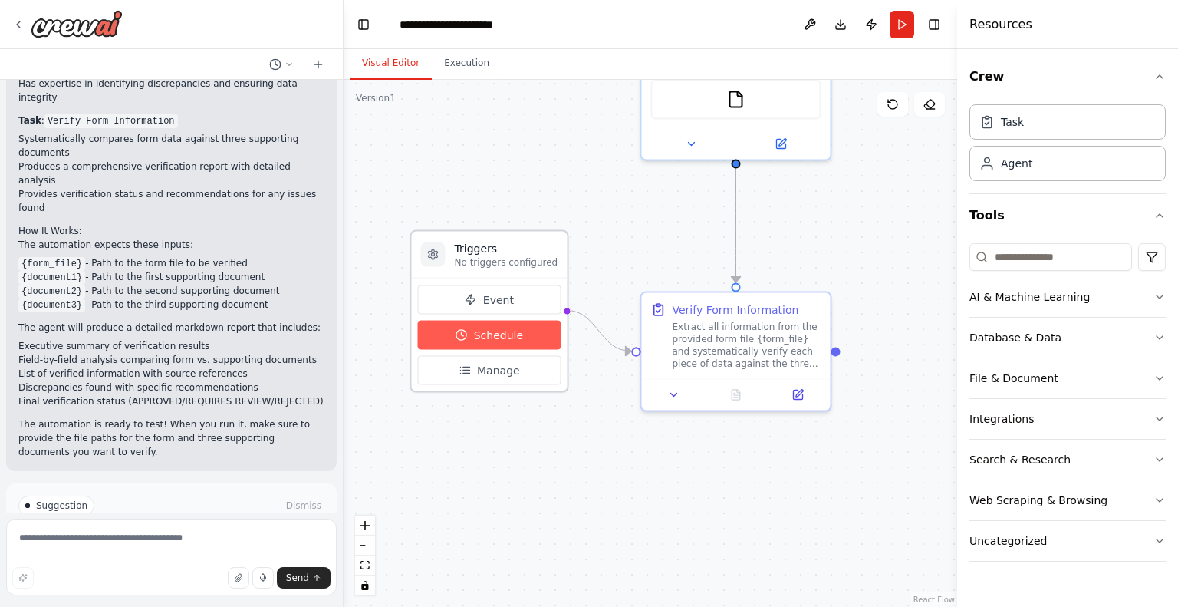
click at [500, 341] on button "Schedule" at bounding box center [488, 335] width 143 height 29
click at [481, 334] on span "Schedule" at bounding box center [498, 335] width 49 height 15
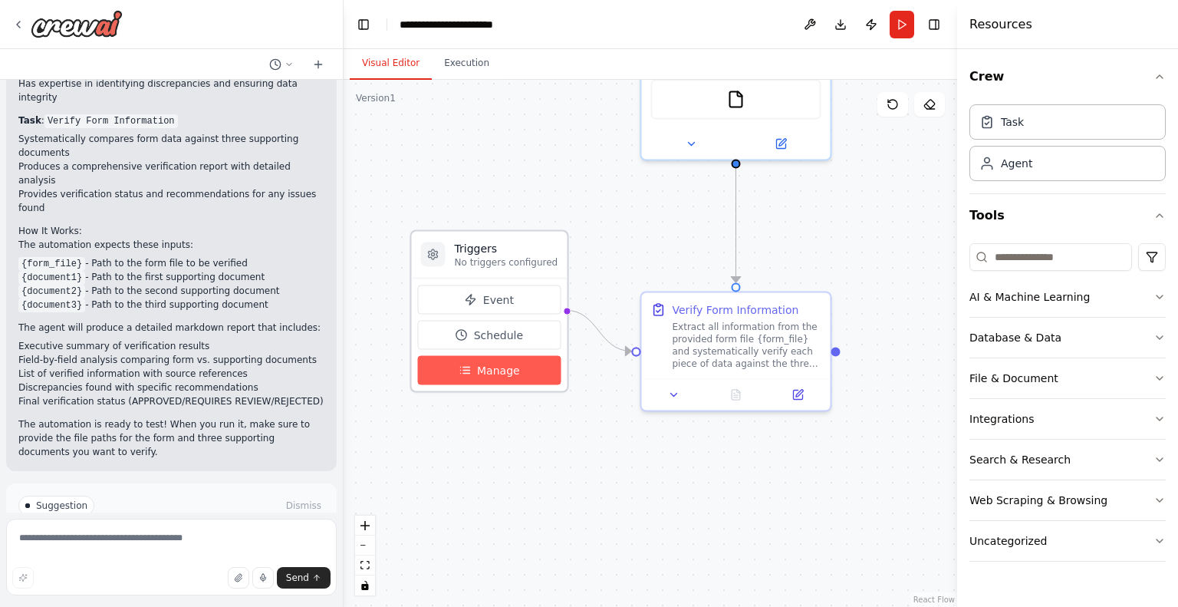
click at [494, 374] on span "Manage" at bounding box center [498, 370] width 43 height 15
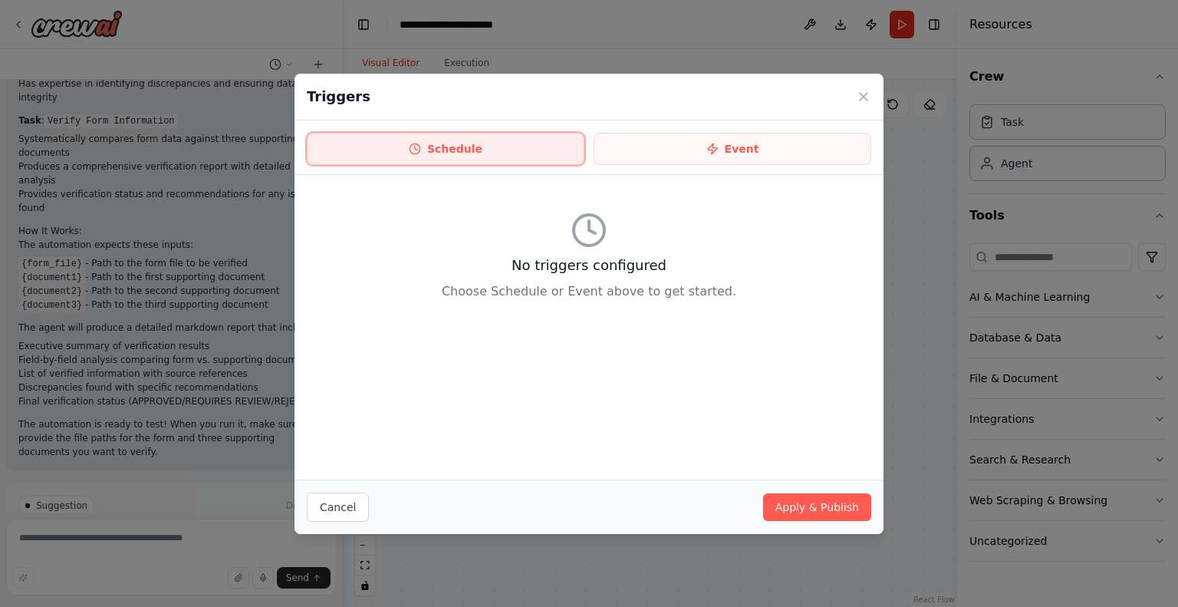
click at [492, 150] on button "Schedule" at bounding box center [446, 149] width 278 height 32
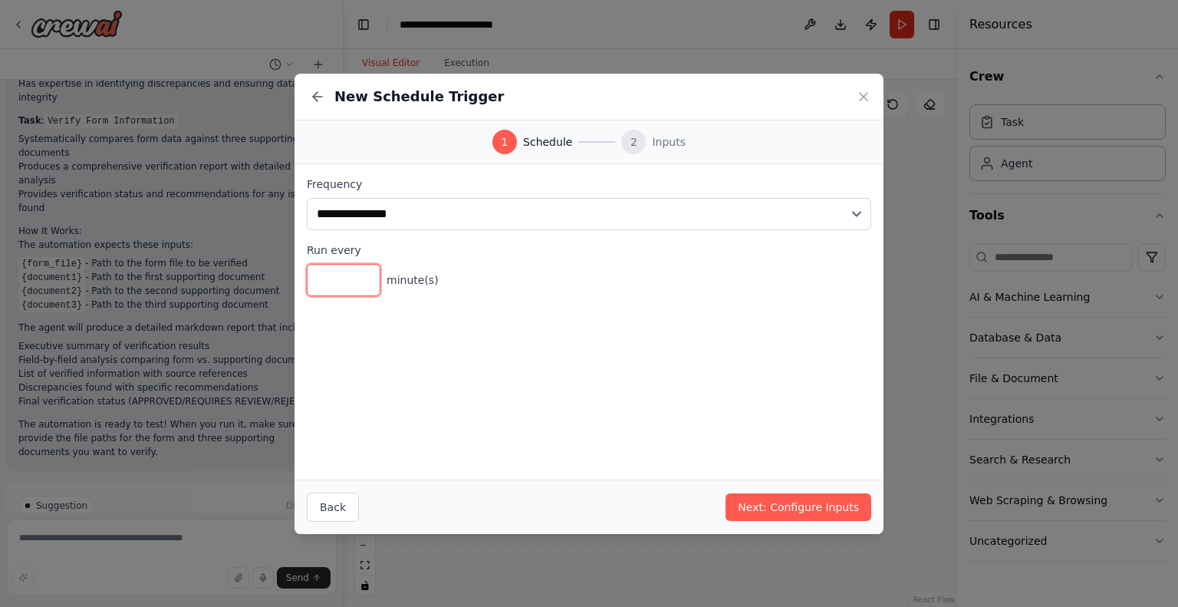
drag, startPoint x: 337, startPoint y: 282, endPoint x: 320, endPoint y: 278, distance: 18.1
click at [320, 278] on input "*" at bounding box center [344, 280] width 74 height 32
drag, startPoint x: 310, startPoint y: 268, endPoint x: 252, endPoint y: 258, distance: 59.1
click at [252, 258] on div "**********" at bounding box center [589, 303] width 1178 height 607
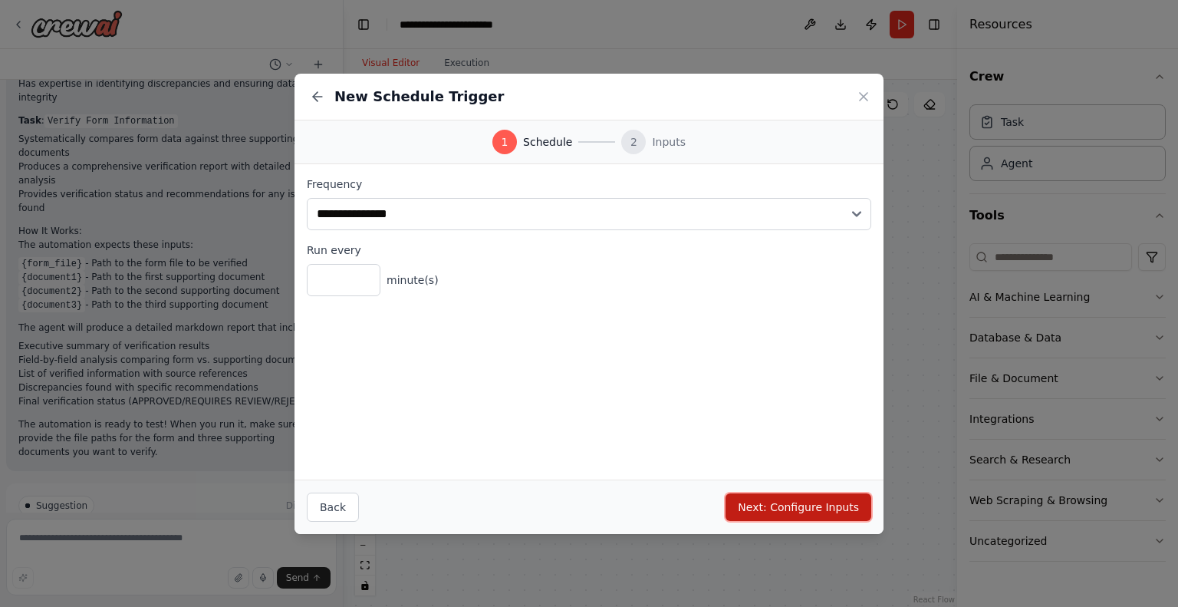
click at [789, 509] on button "Next: Configure Inputs" at bounding box center [799, 507] width 146 height 28
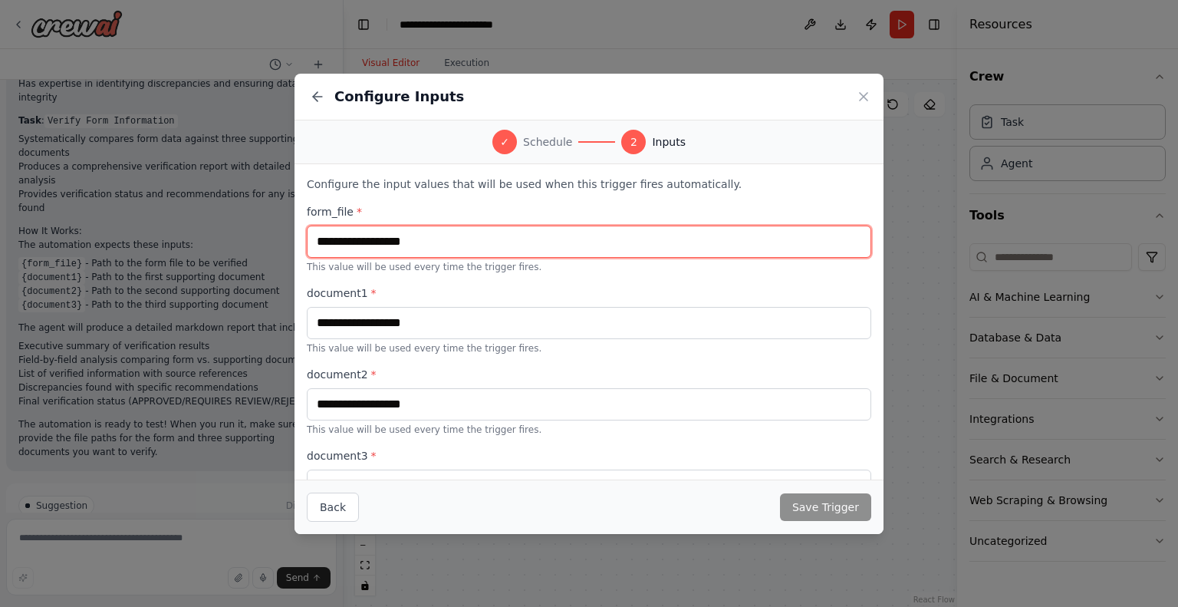
click at [434, 247] on input "text" at bounding box center [589, 241] width 565 height 32
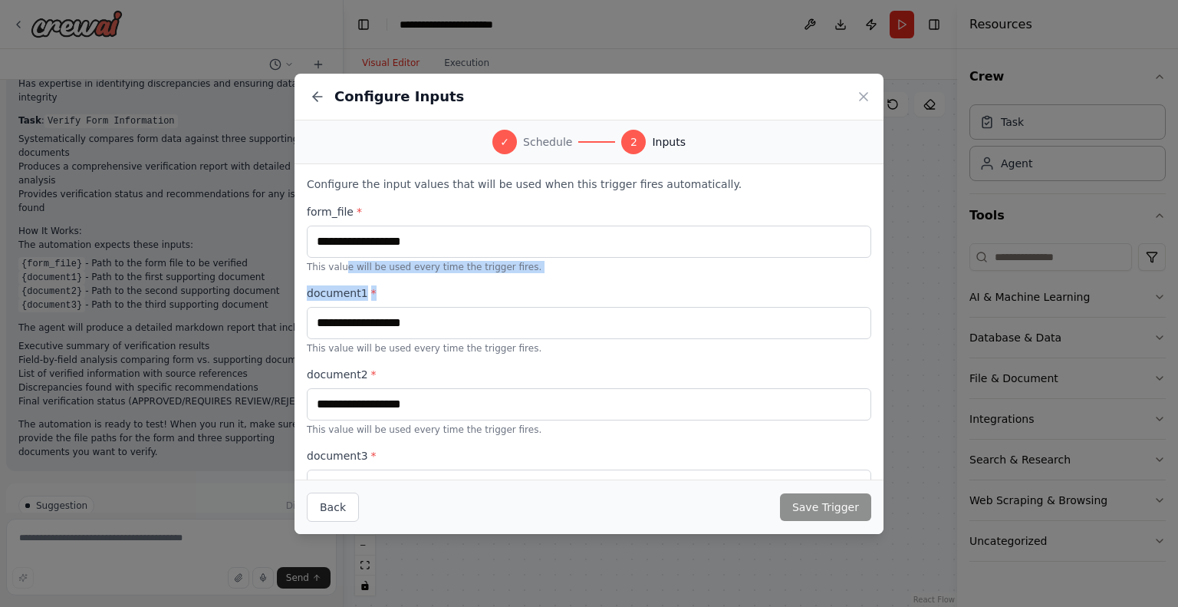
drag, startPoint x: 341, startPoint y: 269, endPoint x: 526, endPoint y: 265, distance: 185.7
click at [528, 269] on p "This value will be used every time the trigger fires." at bounding box center [589, 267] width 565 height 12
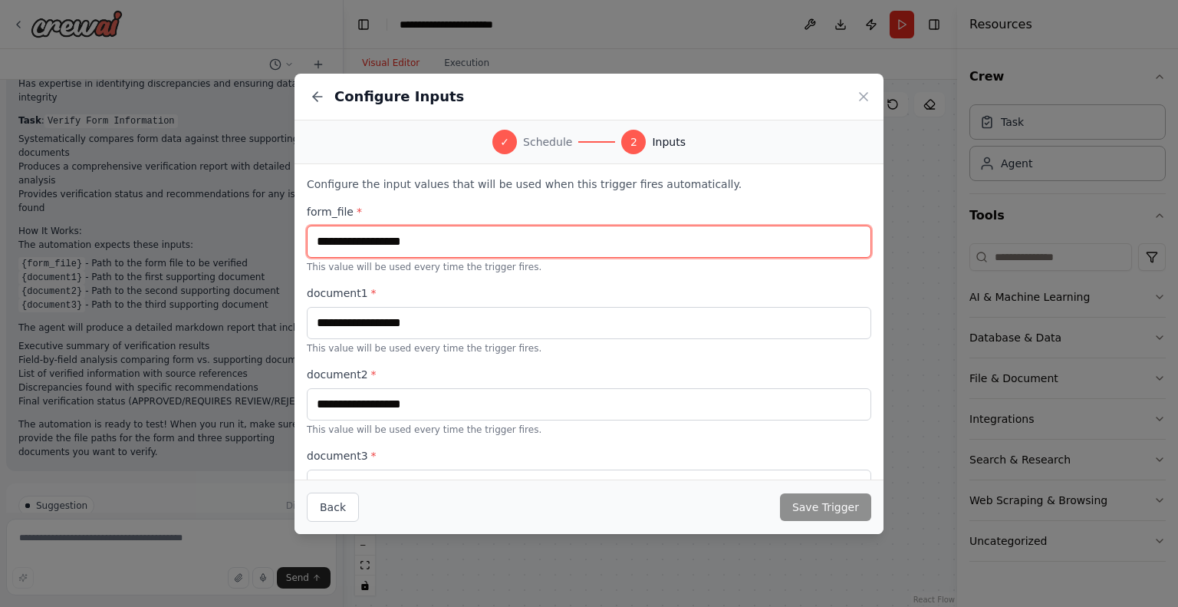
click at [398, 229] on input "text" at bounding box center [589, 241] width 565 height 32
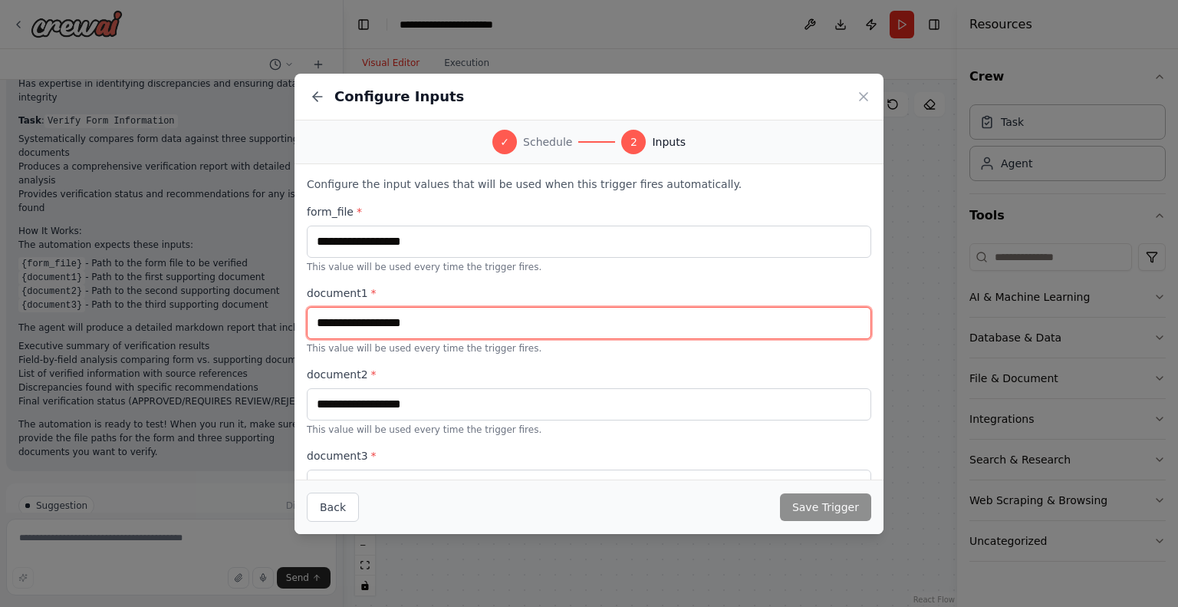
click at [421, 322] on input "text" at bounding box center [589, 323] width 565 height 32
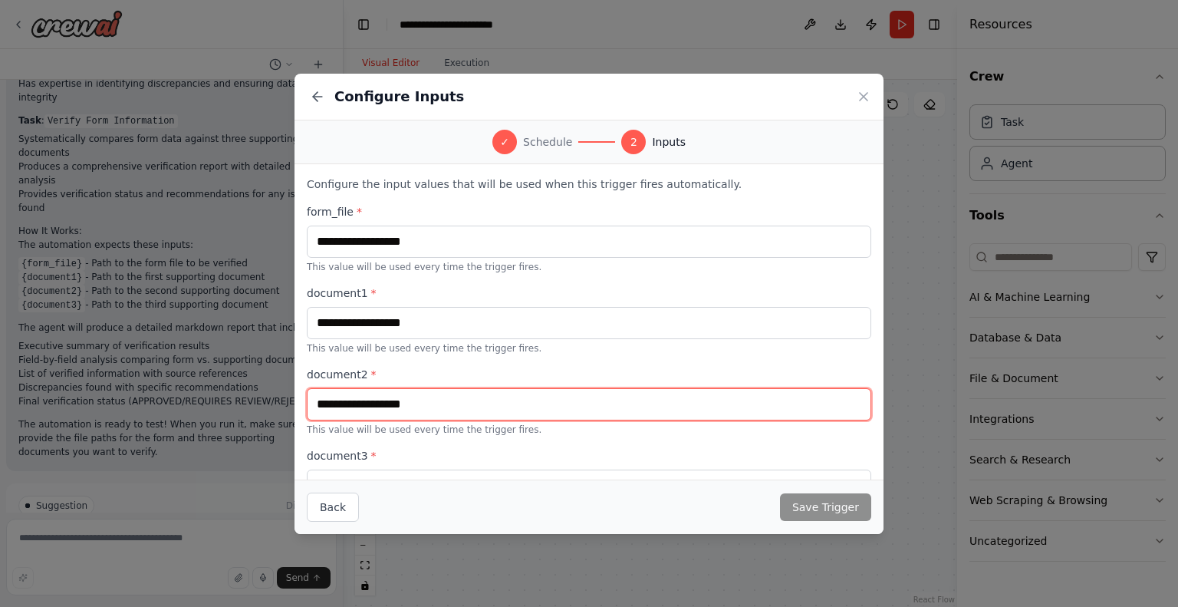
drag, startPoint x: 417, startPoint y: 403, endPoint x: 436, endPoint y: 432, distance: 33.8
click at [418, 403] on input "text" at bounding box center [589, 404] width 565 height 32
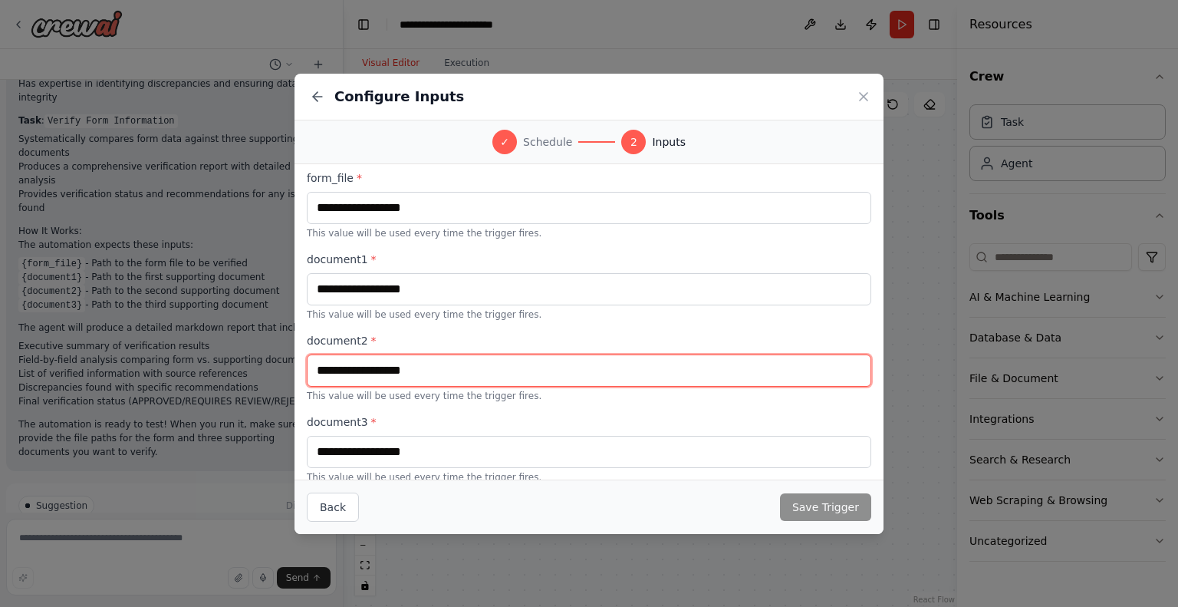
scroll to position [48, 0]
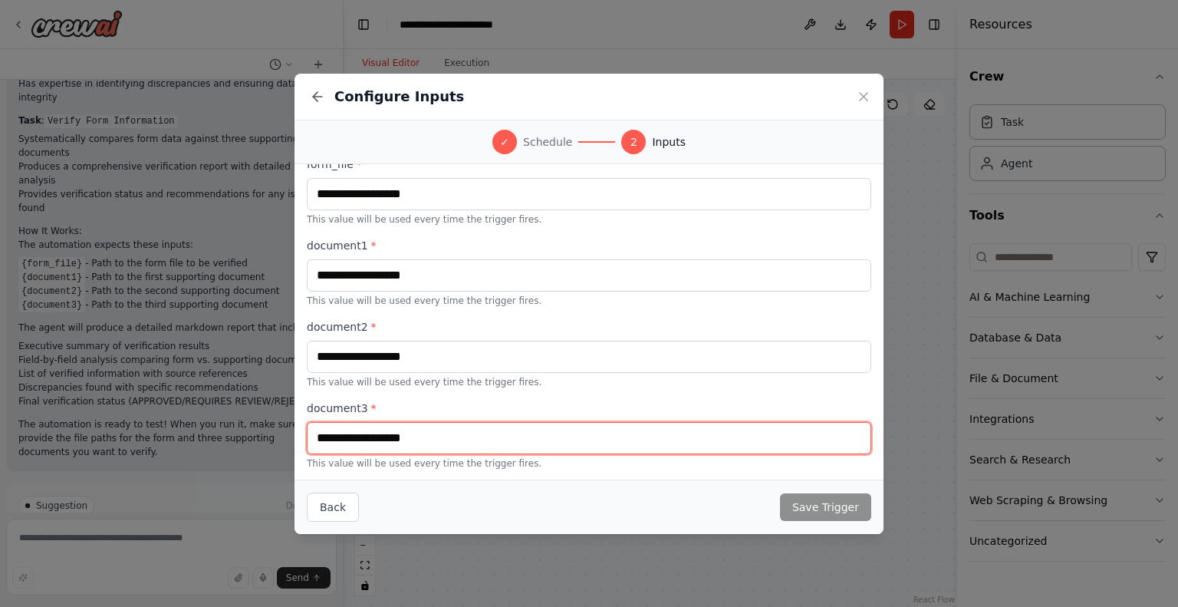
click at [451, 438] on input "text" at bounding box center [589, 438] width 565 height 32
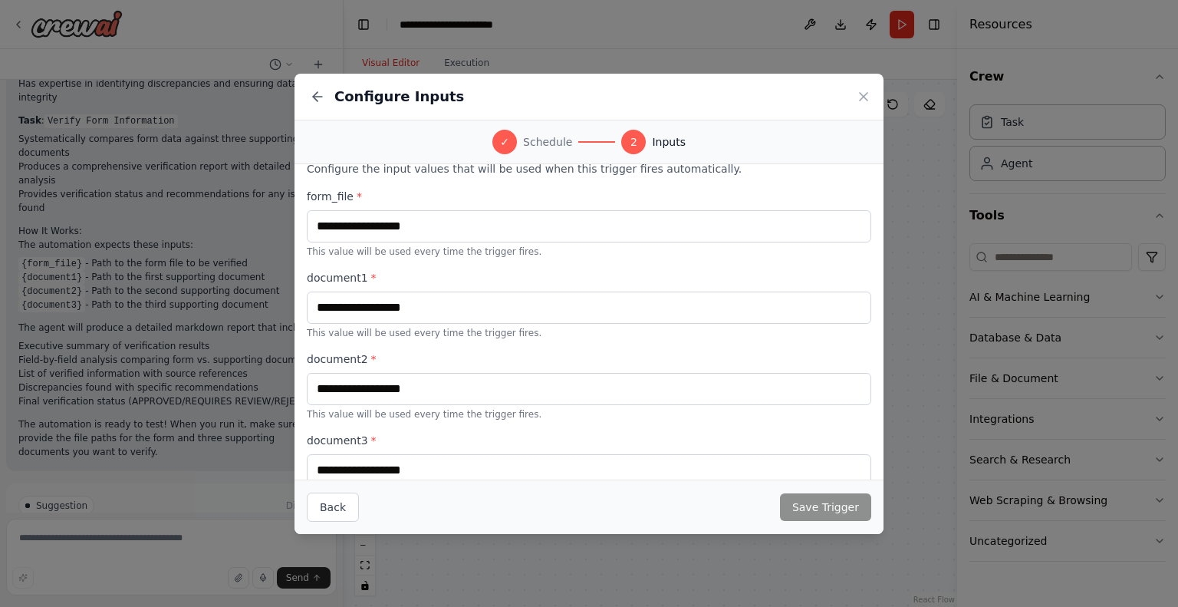
scroll to position [0, 0]
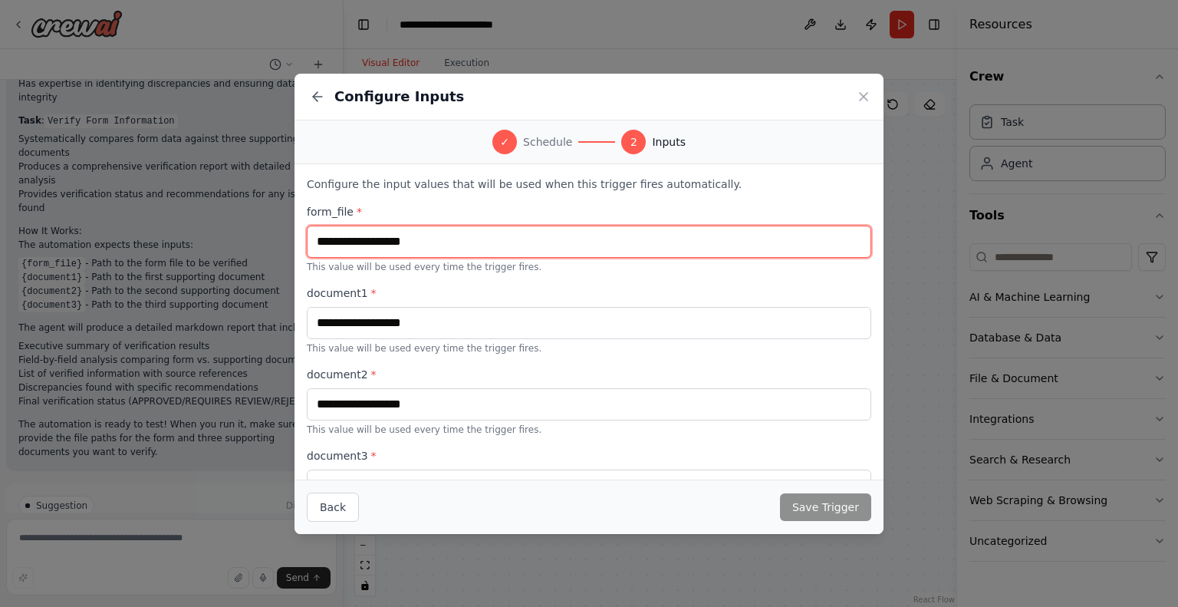
click at [384, 251] on input "text" at bounding box center [589, 241] width 565 height 32
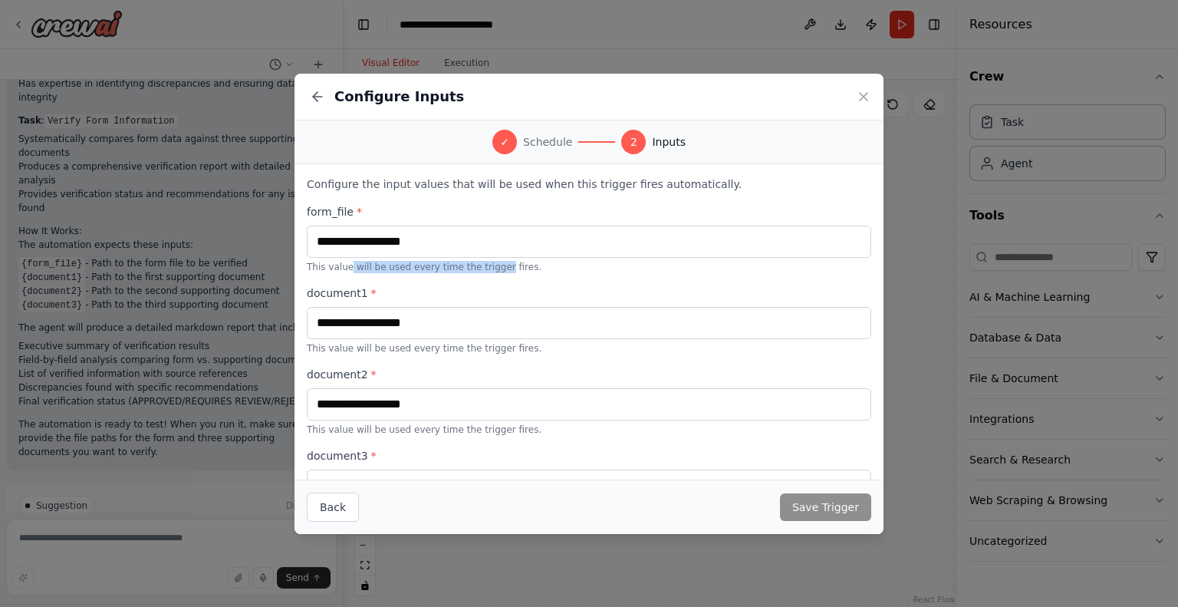
drag, startPoint x: 346, startPoint y: 265, endPoint x: 488, endPoint y: 271, distance: 142.0
click at [488, 271] on p "This value will be used every time the trigger fires." at bounding box center [589, 267] width 565 height 12
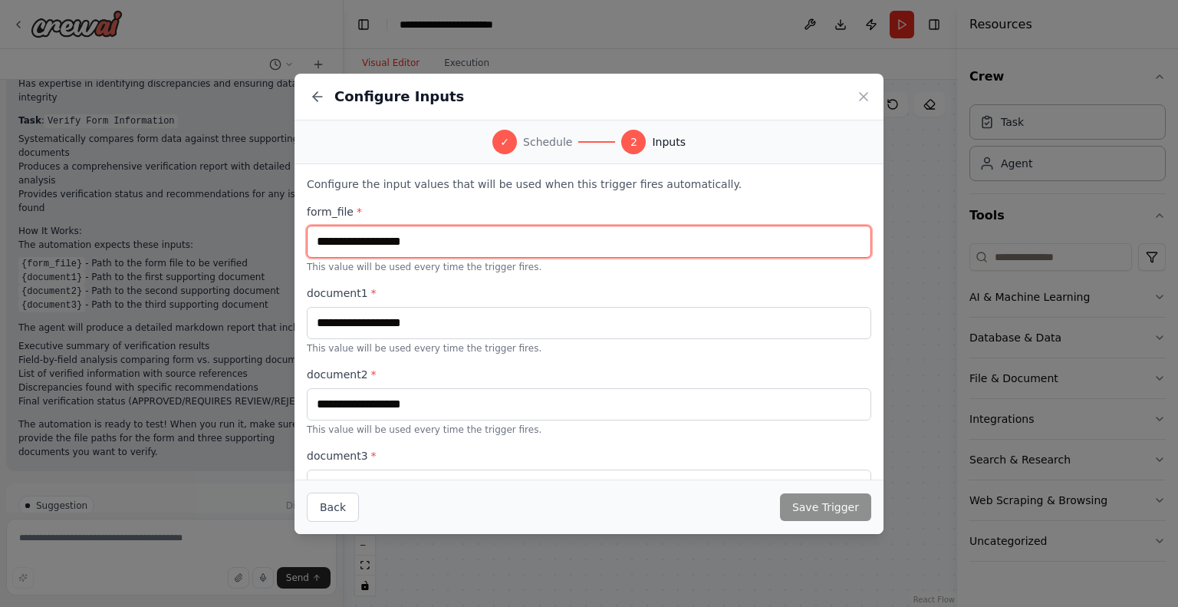
click at [423, 235] on input "text" at bounding box center [589, 241] width 565 height 32
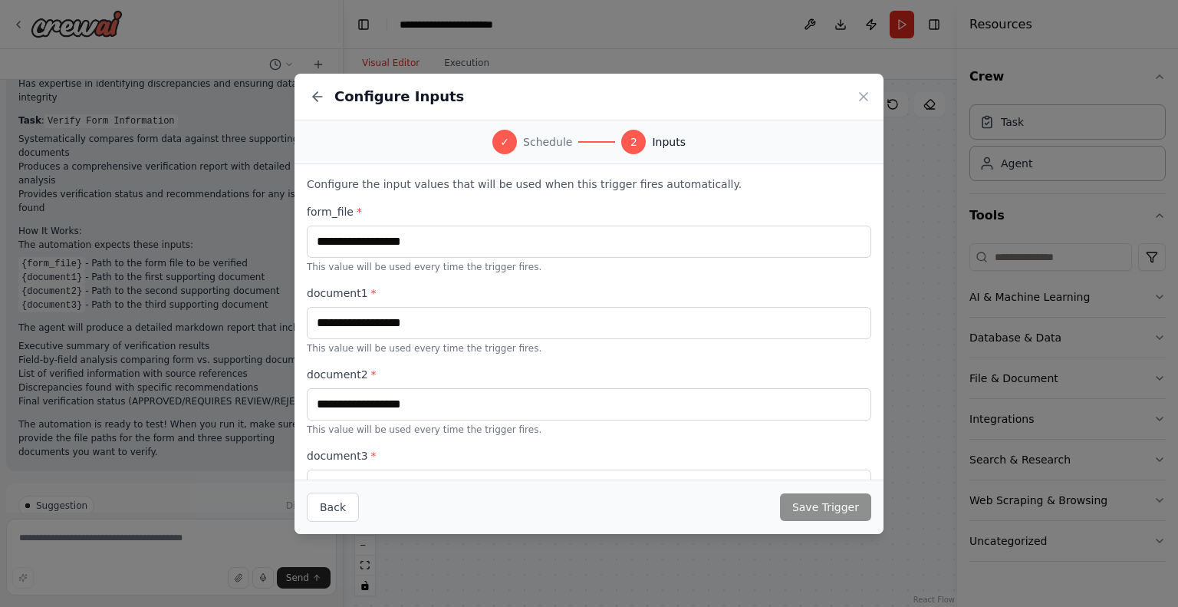
drag, startPoint x: 861, startPoint y: 94, endPoint x: 851, endPoint y: 94, distance: 10.7
click at [860, 94] on icon at bounding box center [863, 96] width 15 height 15
